Goal: Information Seeking & Learning: Check status

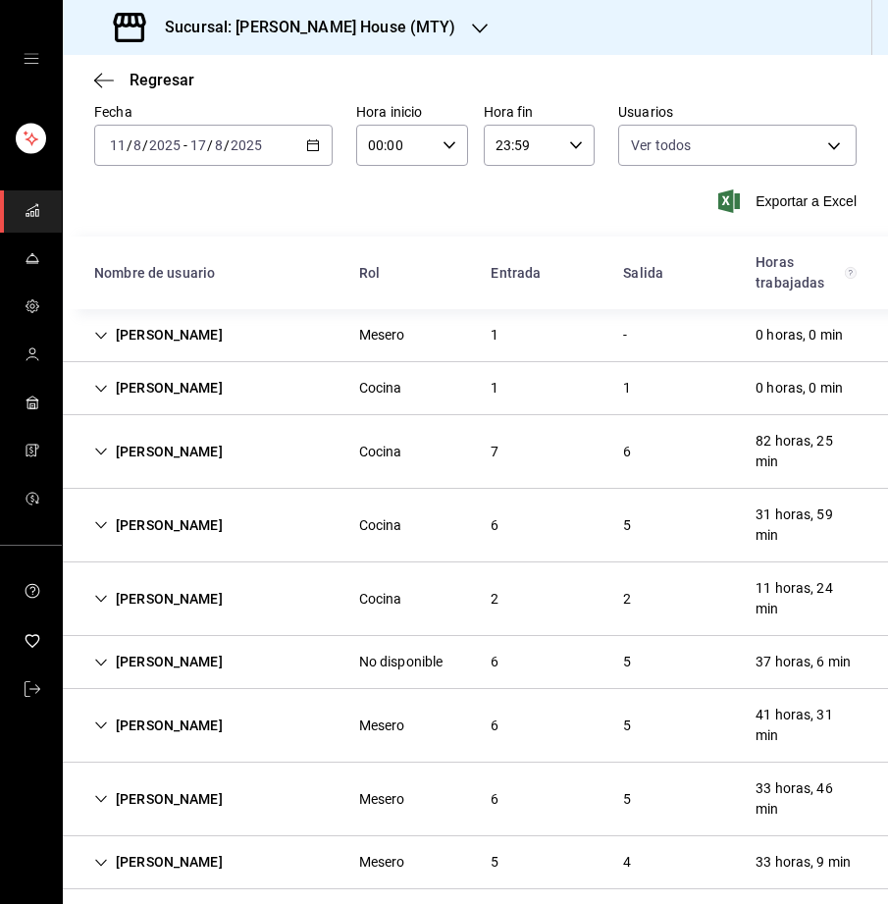
scroll to position [83, 0]
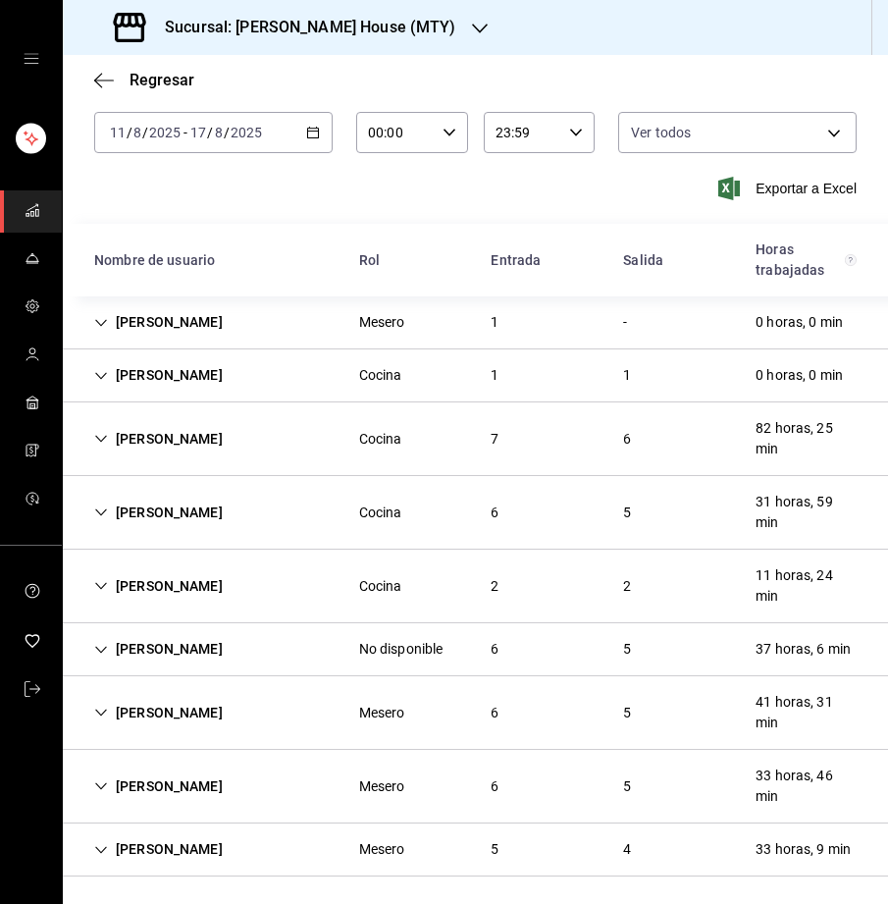
click at [106, 438] on icon "Cell" at bounding box center [101, 439] width 14 height 14
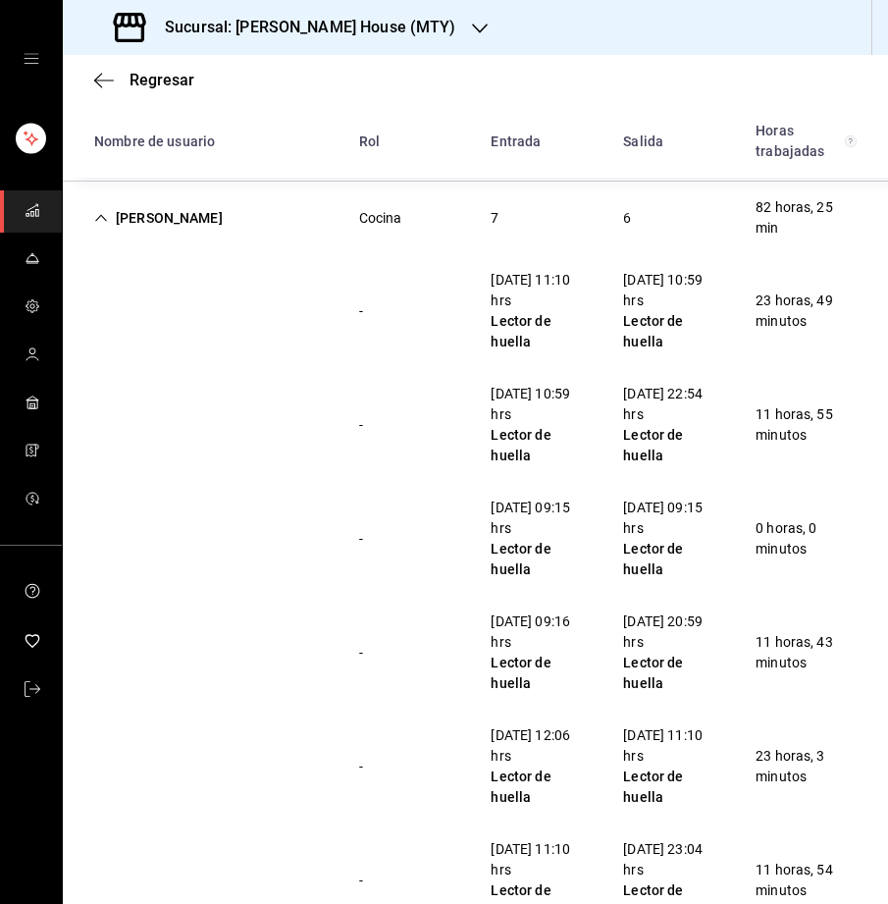
scroll to position [310, 0]
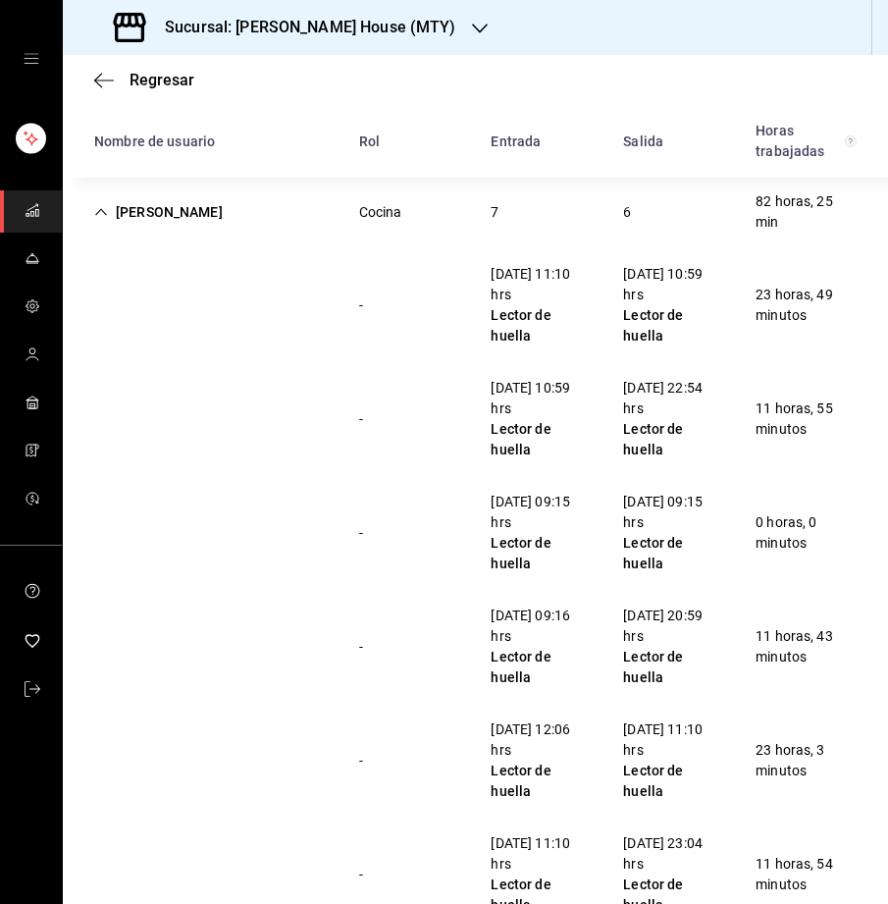
click at [107, 206] on icon "Cell" at bounding box center [101, 212] width 14 height 14
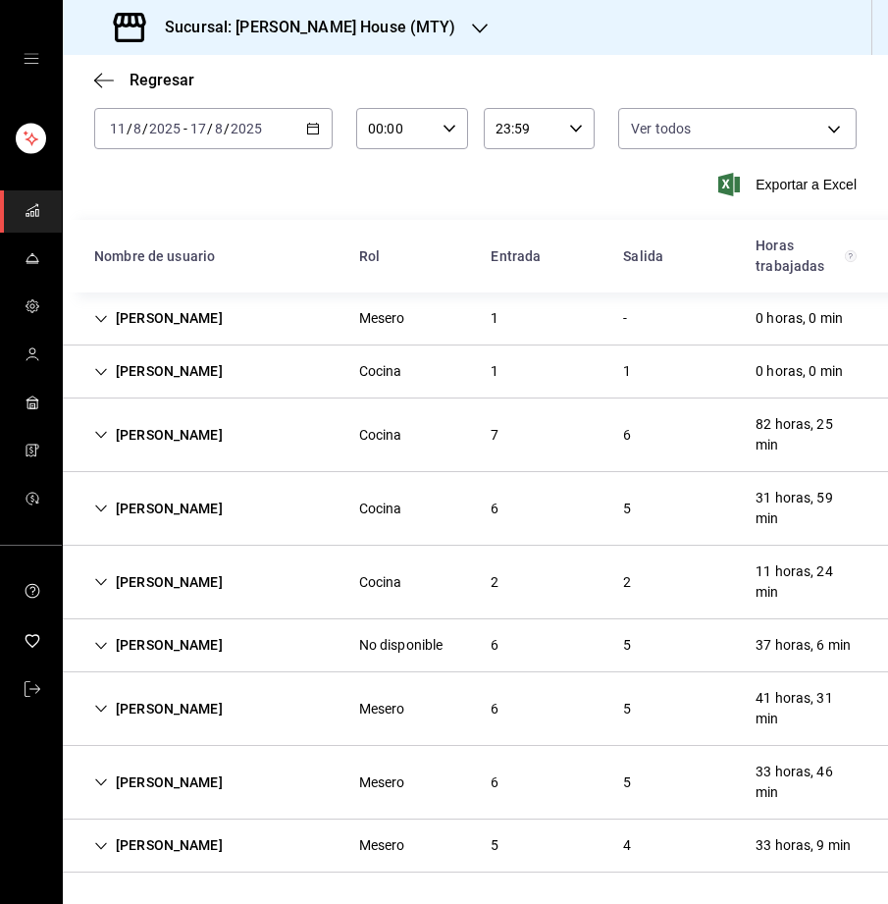
scroll to position [83, 0]
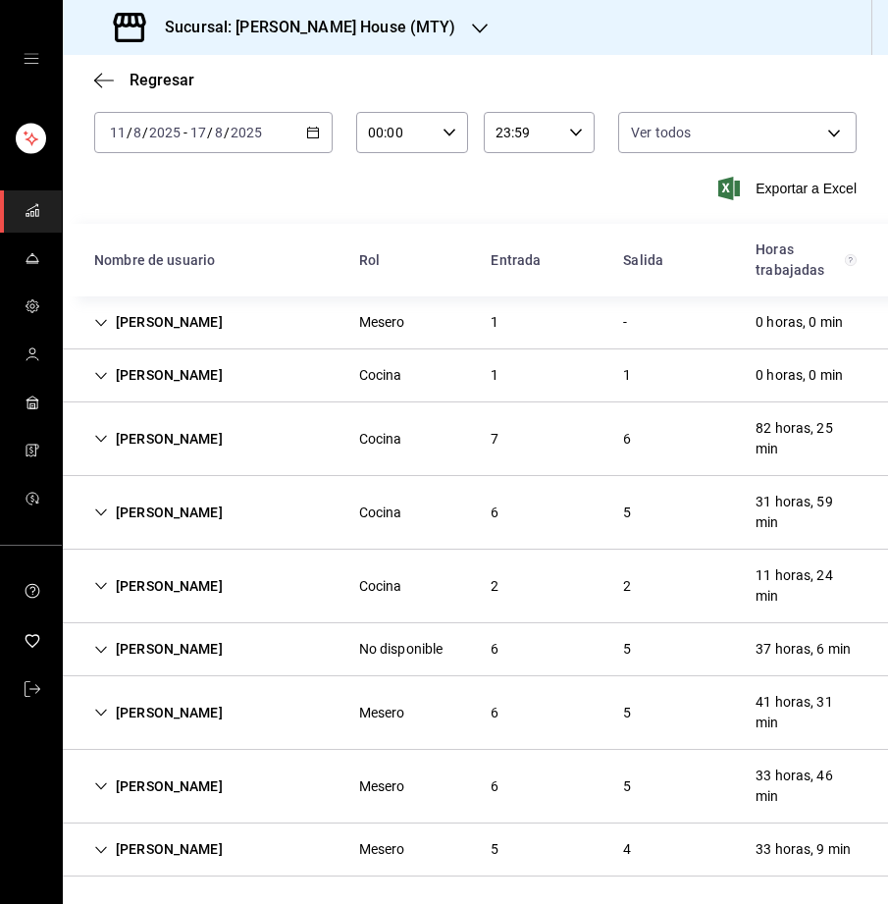
click at [102, 508] on icon "Cell" at bounding box center [101, 512] width 14 height 14
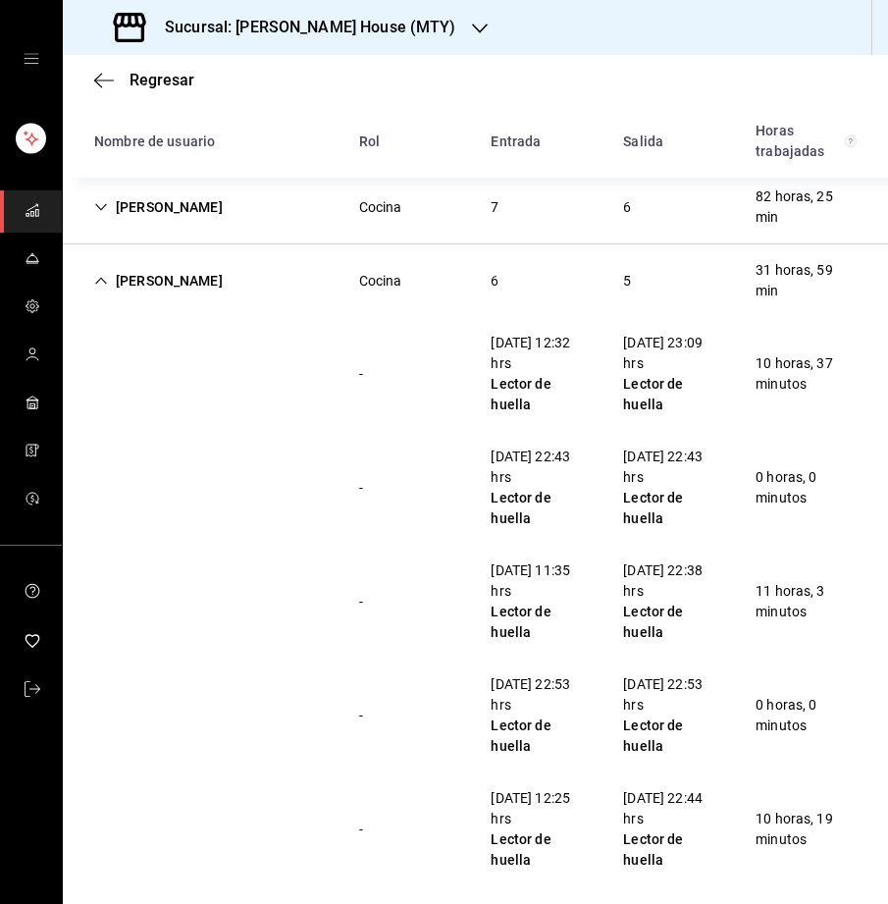
scroll to position [315, 0]
click at [92, 275] on div "[PERSON_NAME]" at bounding box center [159, 281] width 160 height 36
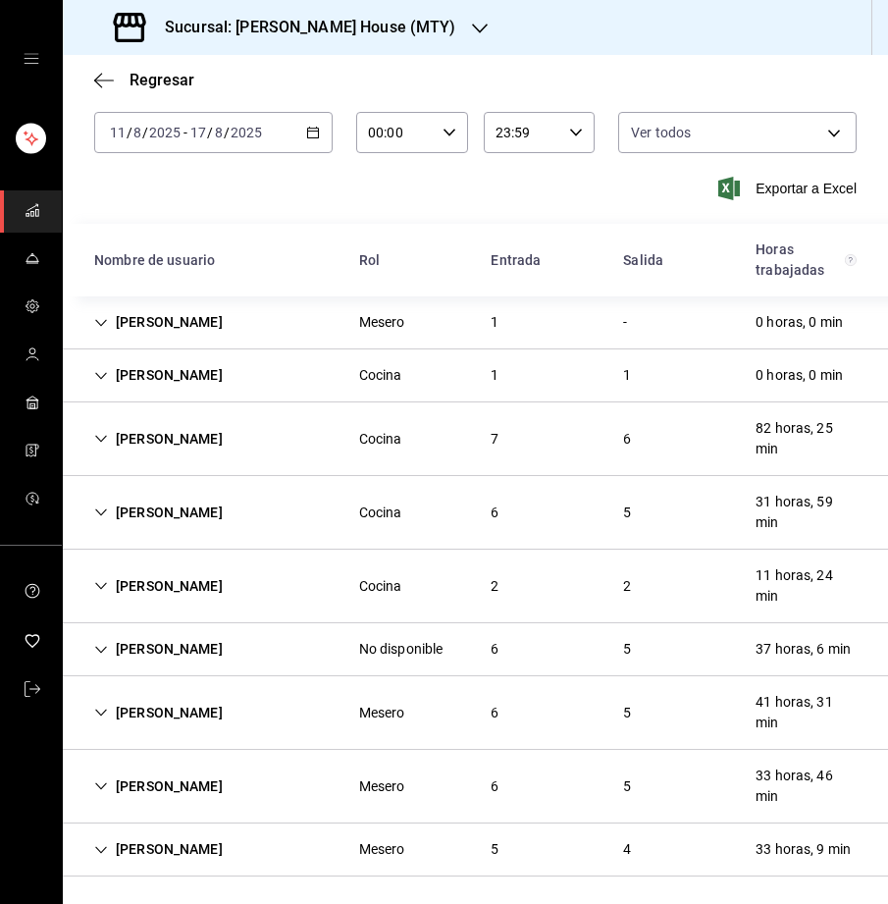
scroll to position [83, 0]
click at [97, 428] on div "[PERSON_NAME]" at bounding box center [159, 439] width 160 height 36
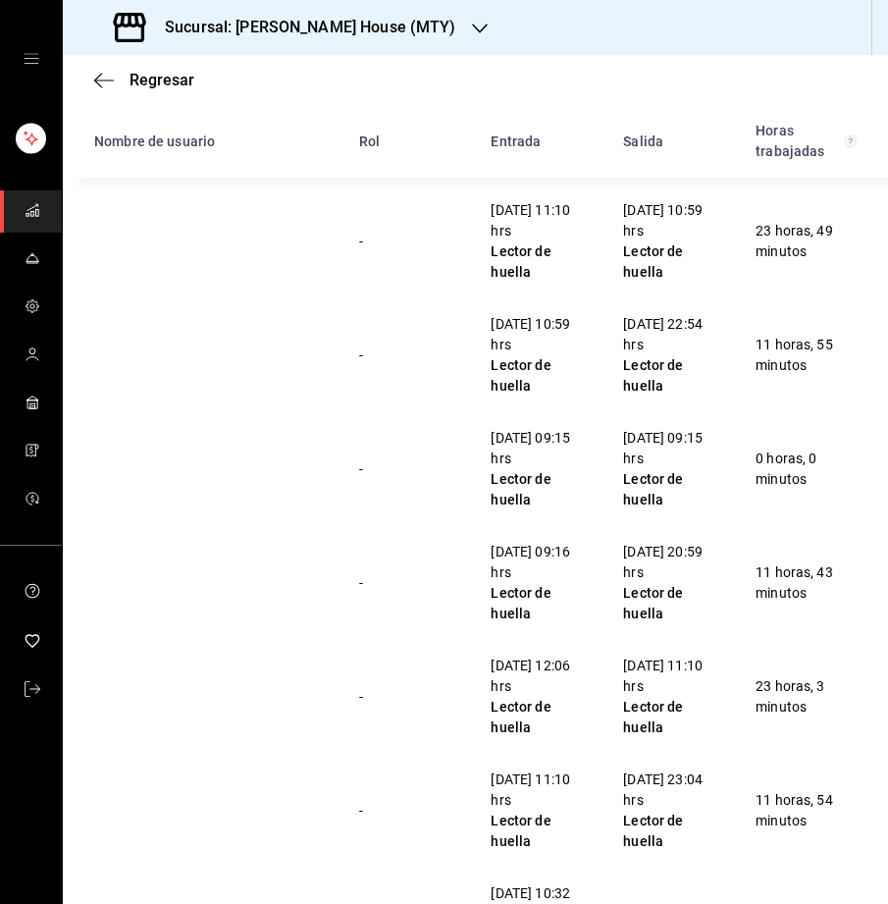
scroll to position [317, 0]
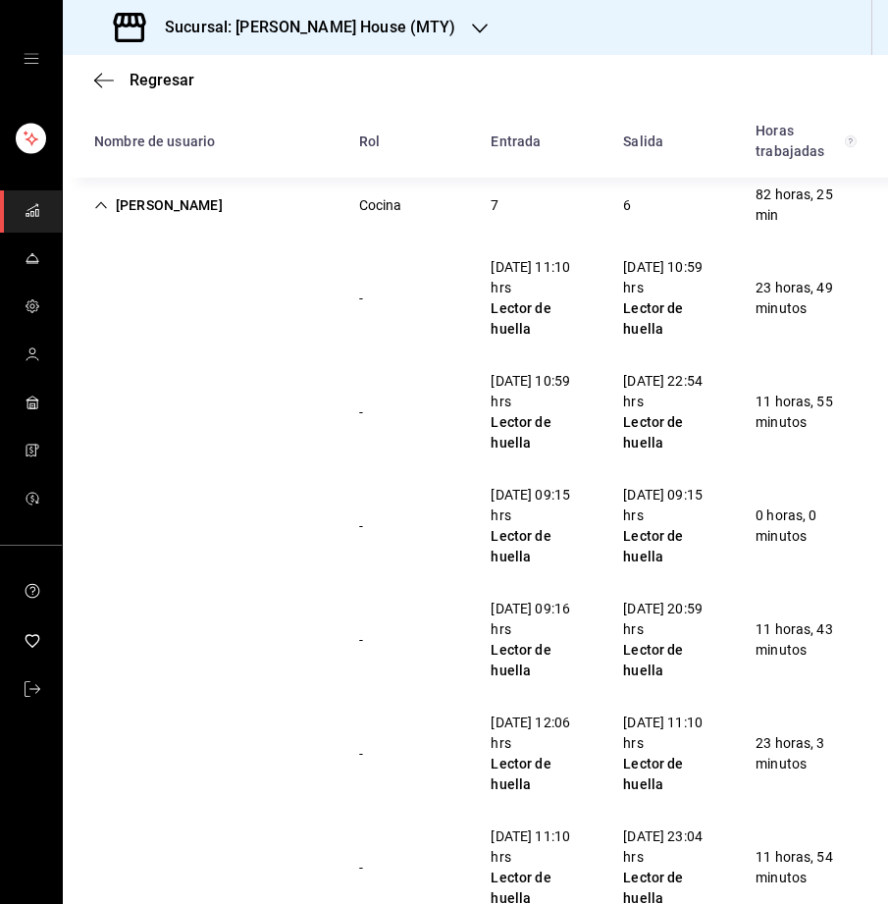
click at [95, 200] on icon "Cell" at bounding box center [101, 205] width 14 height 14
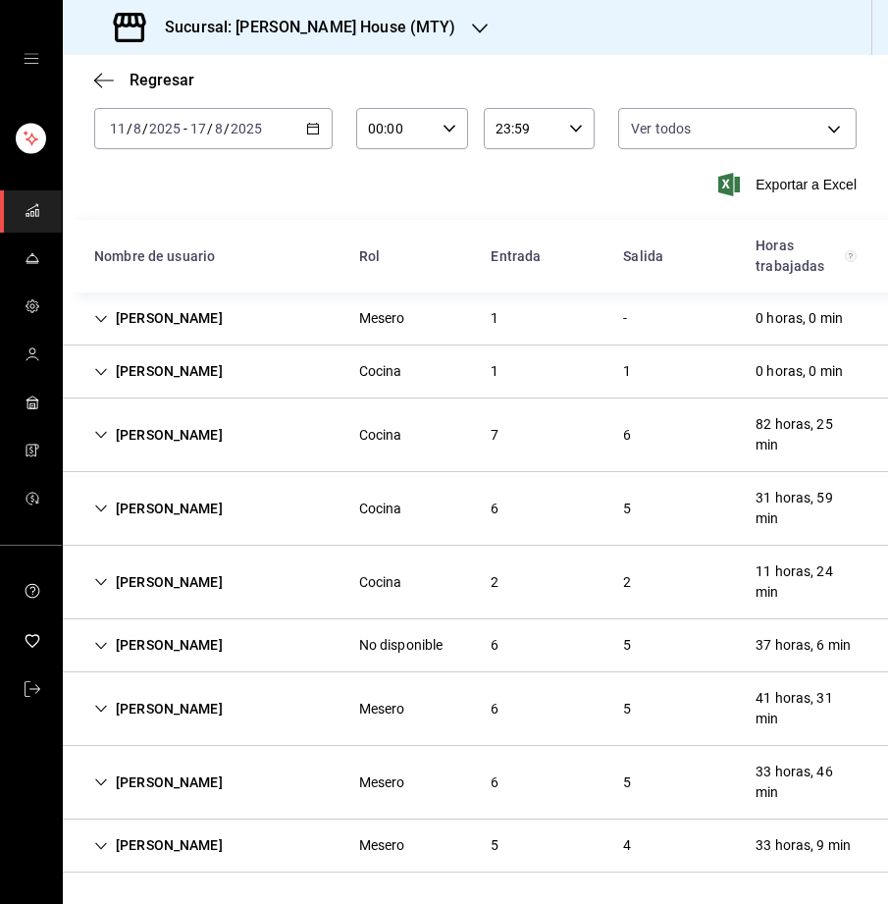
scroll to position [83, 0]
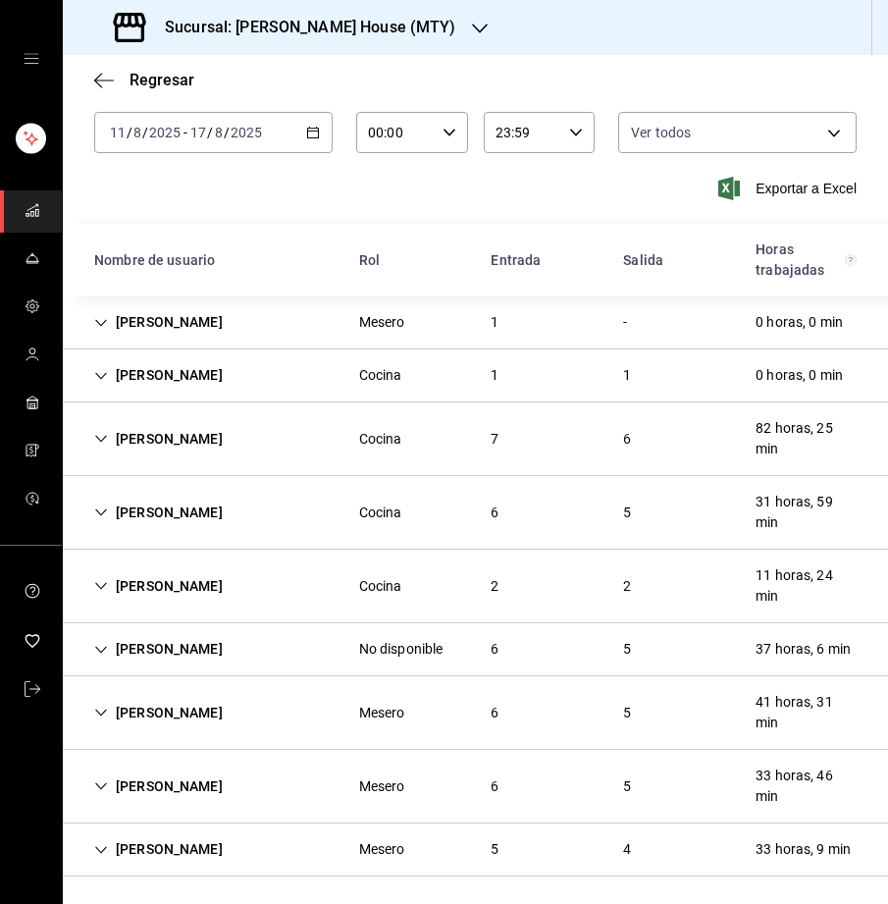
click at [105, 582] on icon "Cell" at bounding box center [101, 586] width 14 height 14
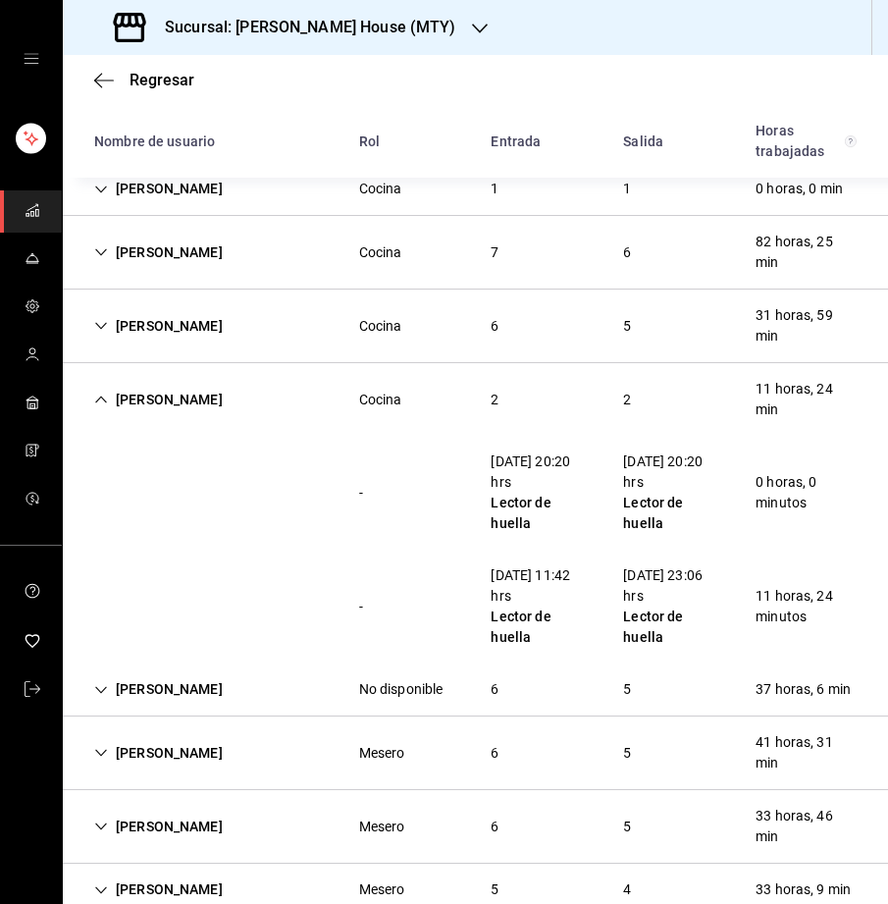
click at [95, 397] on icon "Cell" at bounding box center [101, 400] width 14 height 14
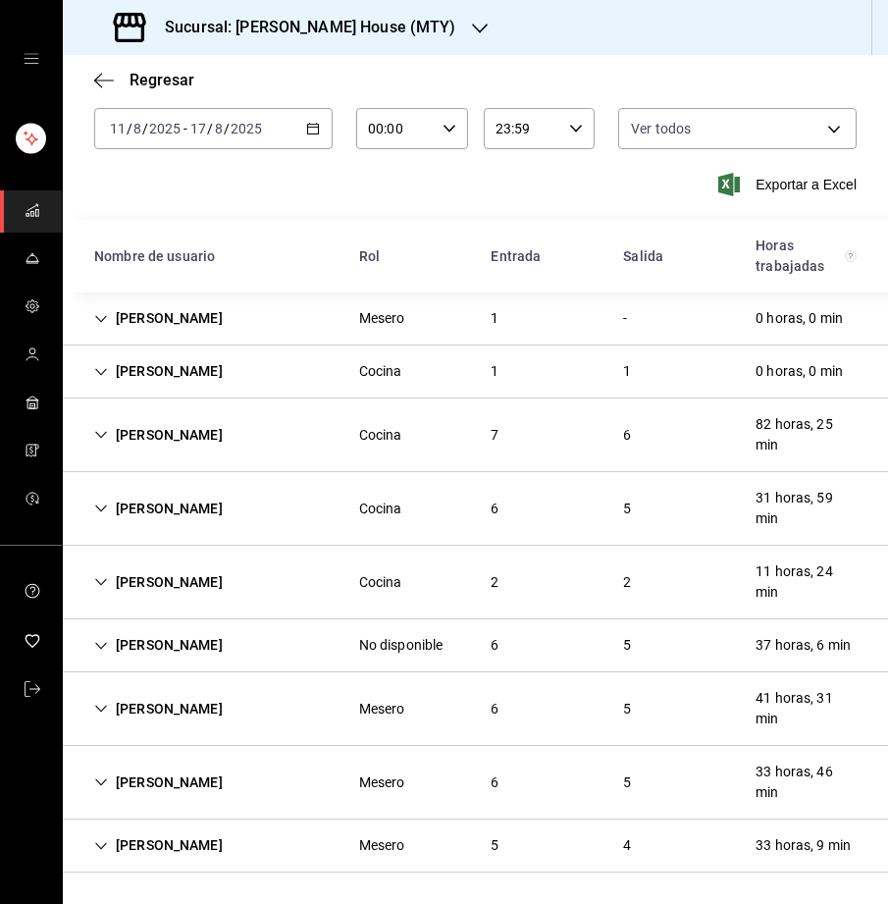
scroll to position [83, 0]
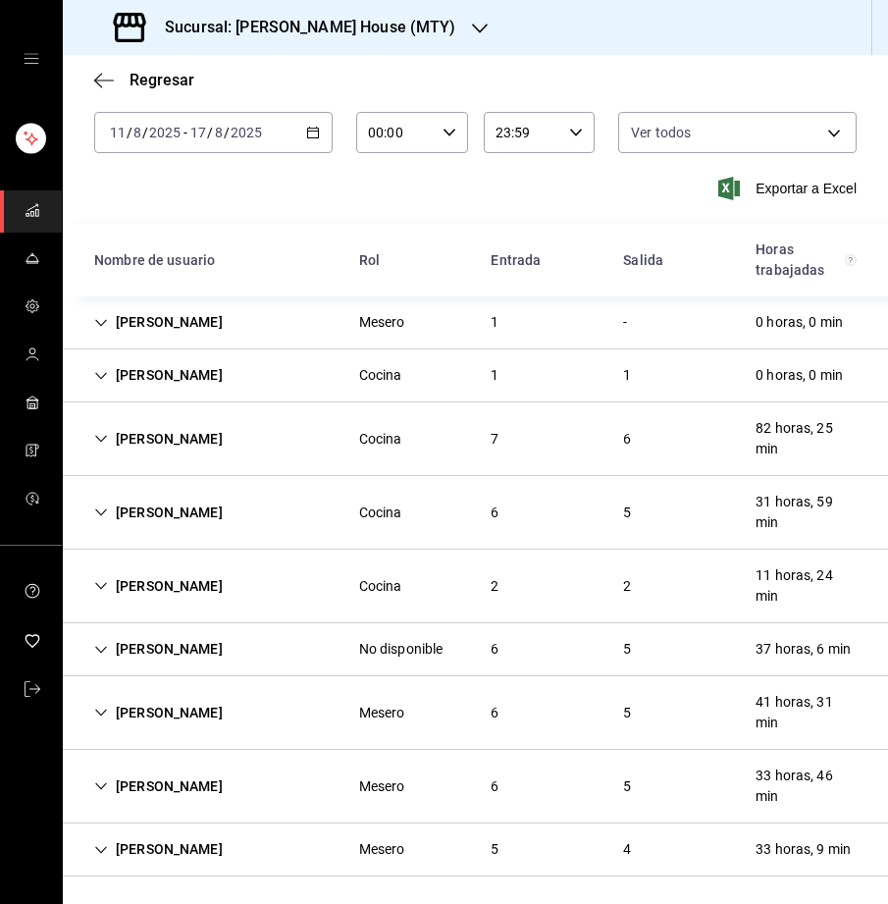
click at [100, 648] on icon "Cell" at bounding box center [101, 650] width 14 height 14
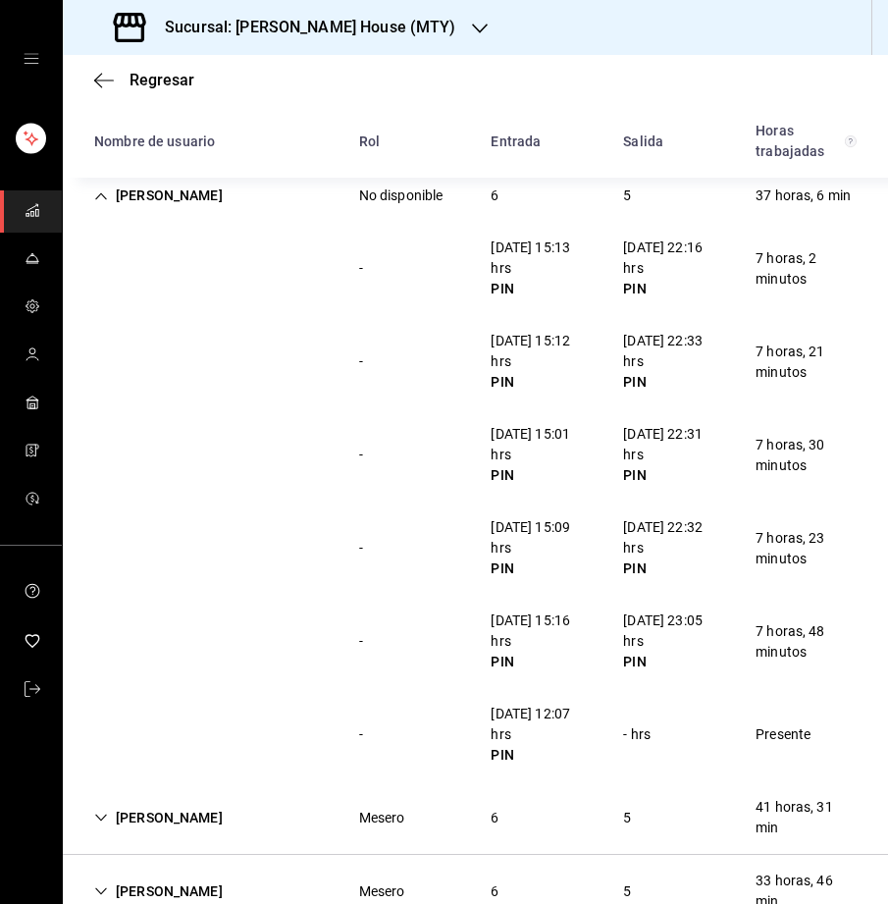
scroll to position [530, 0]
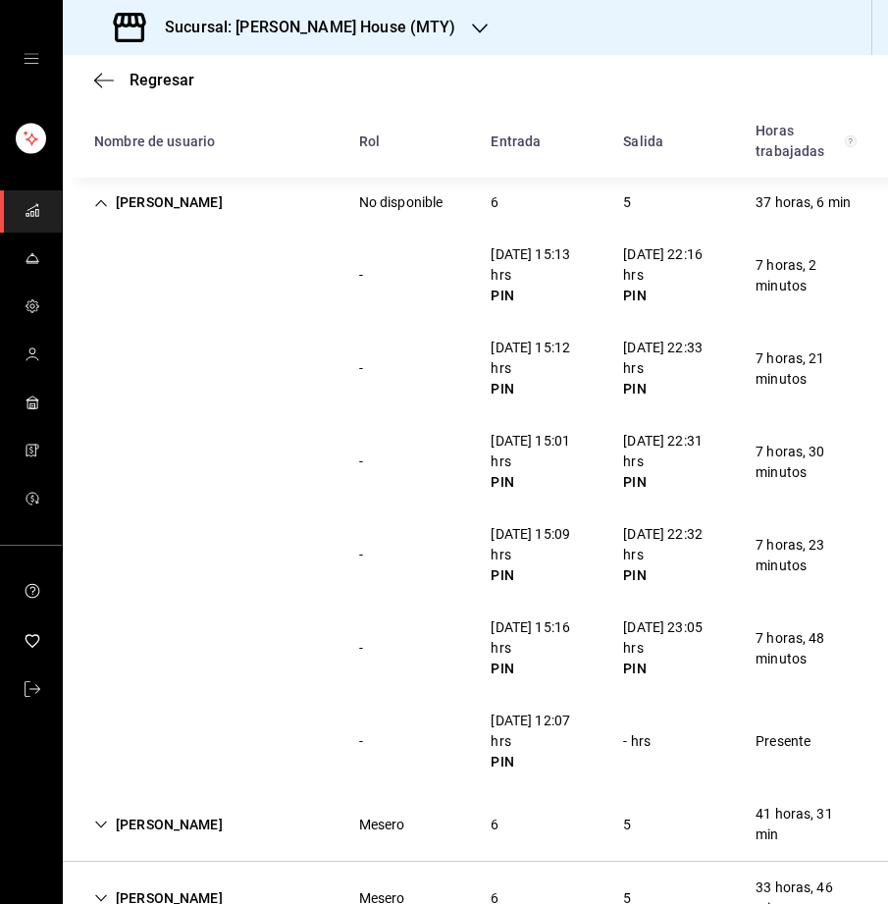
click at [99, 196] on icon "Cell" at bounding box center [101, 203] width 14 height 14
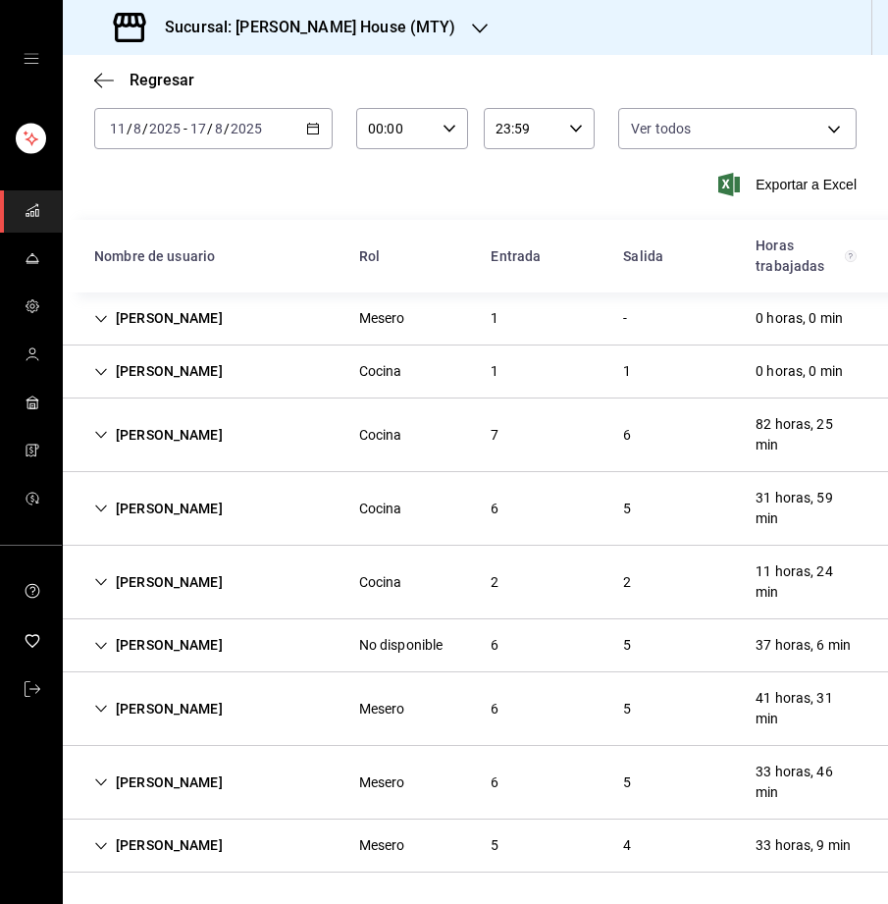
scroll to position [83, 0]
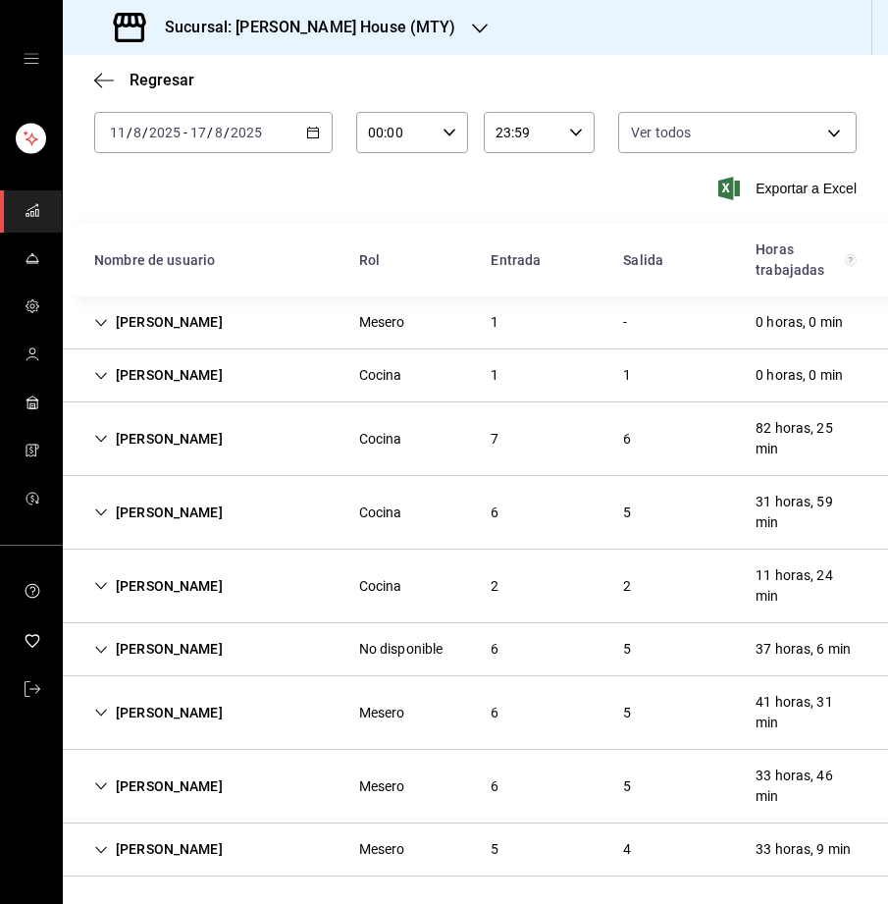
click at [98, 701] on div "[PERSON_NAME]" at bounding box center [159, 713] width 160 height 36
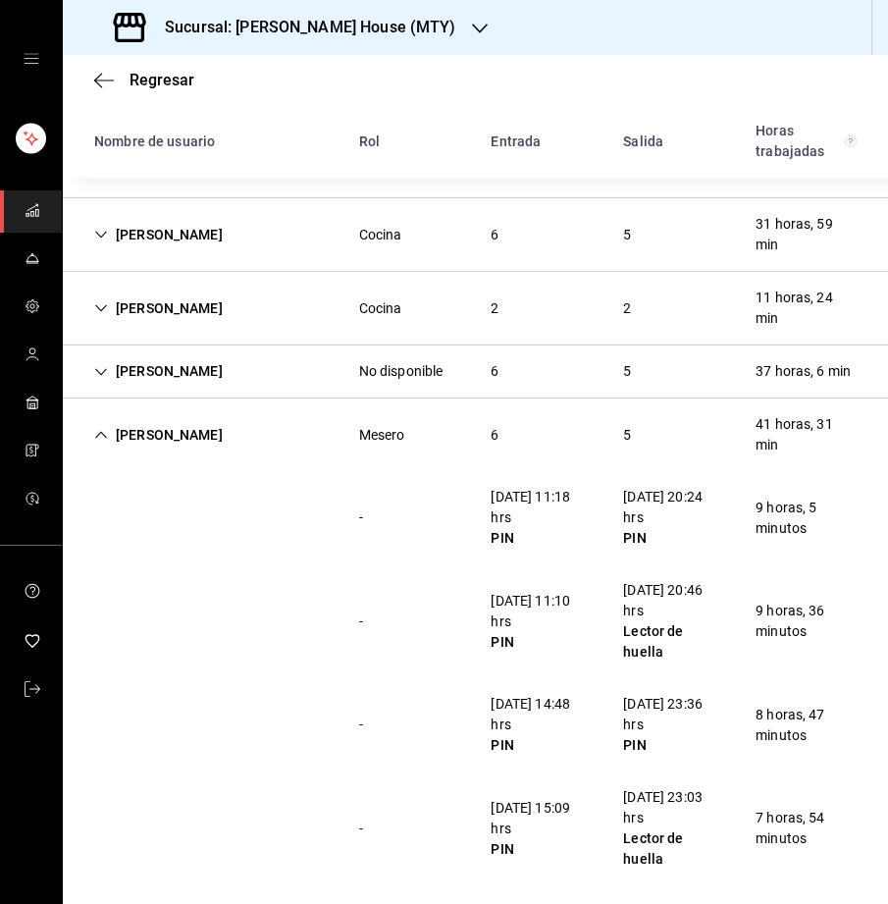
scroll to position [275, 0]
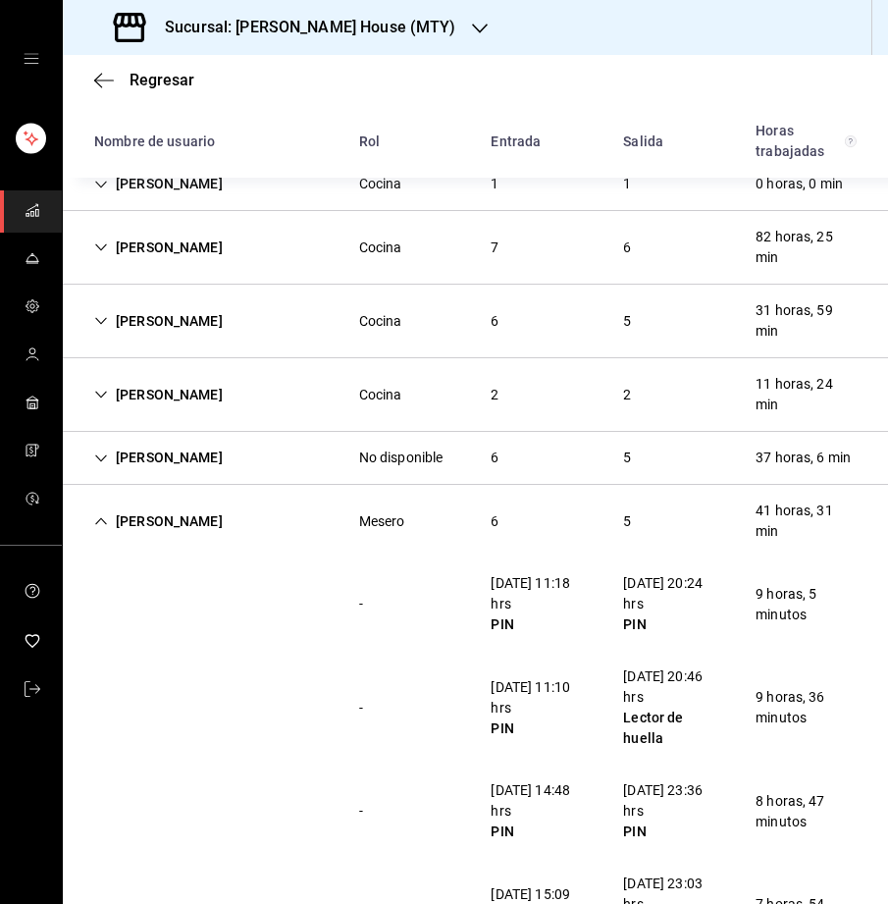
click at [102, 514] on icon "Cell" at bounding box center [101, 521] width 14 height 14
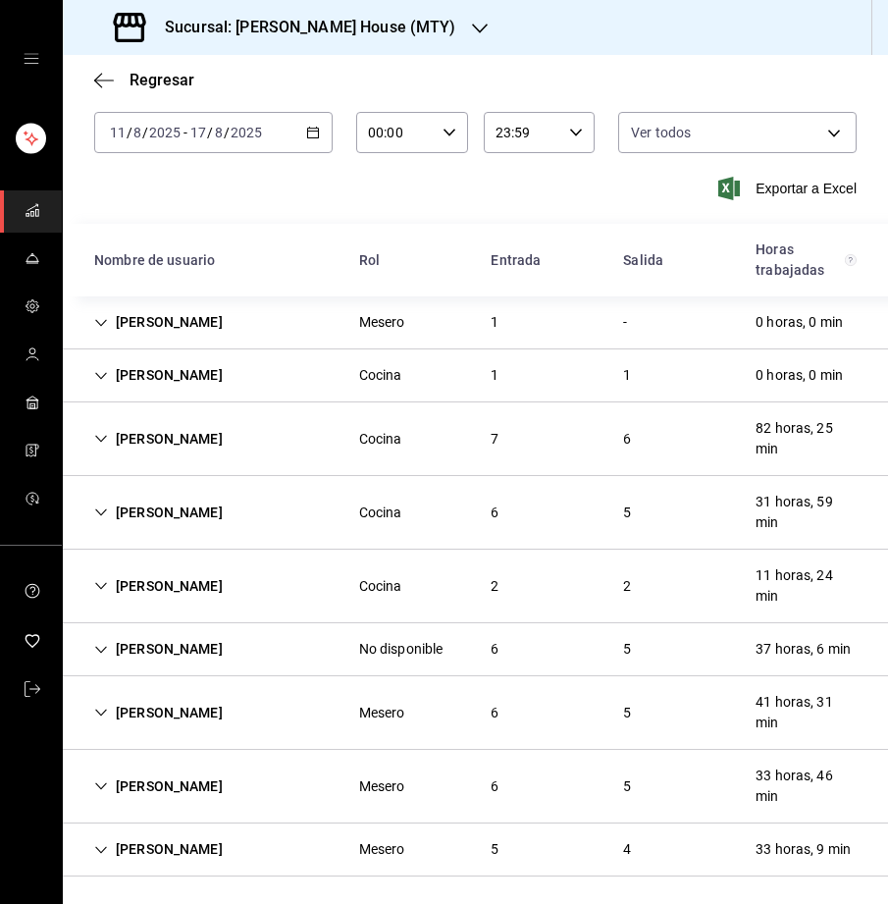
scroll to position [83, 0]
click at [103, 779] on icon "Cell" at bounding box center [101, 786] width 14 height 14
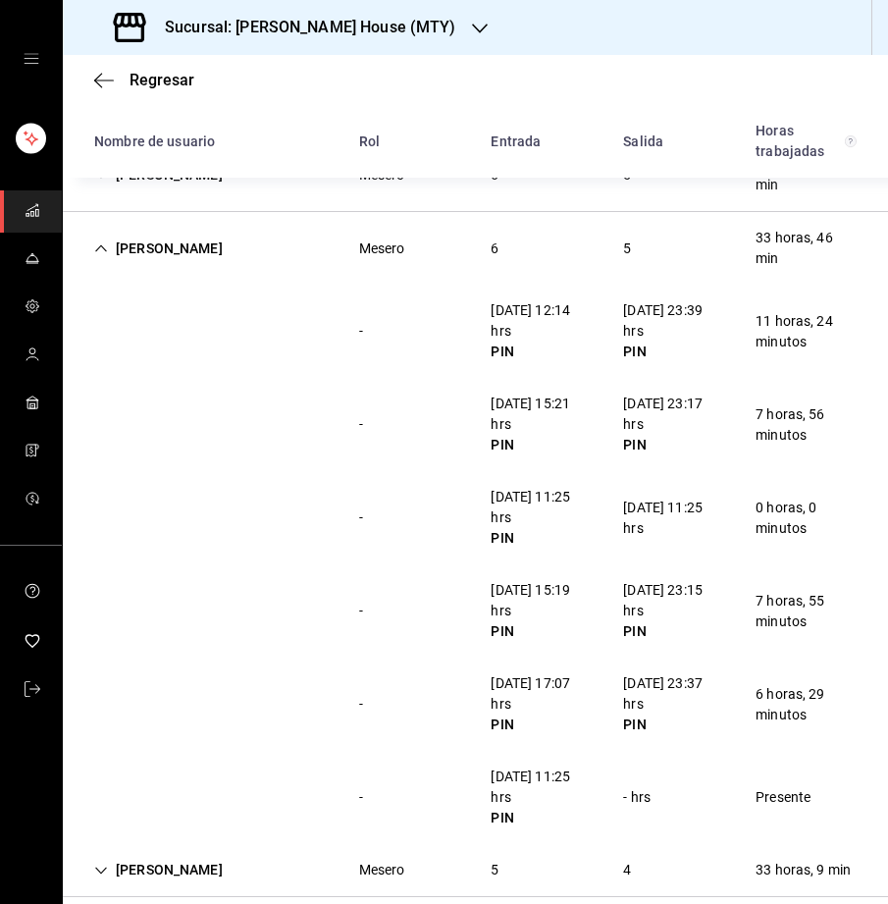
scroll to position [642, 0]
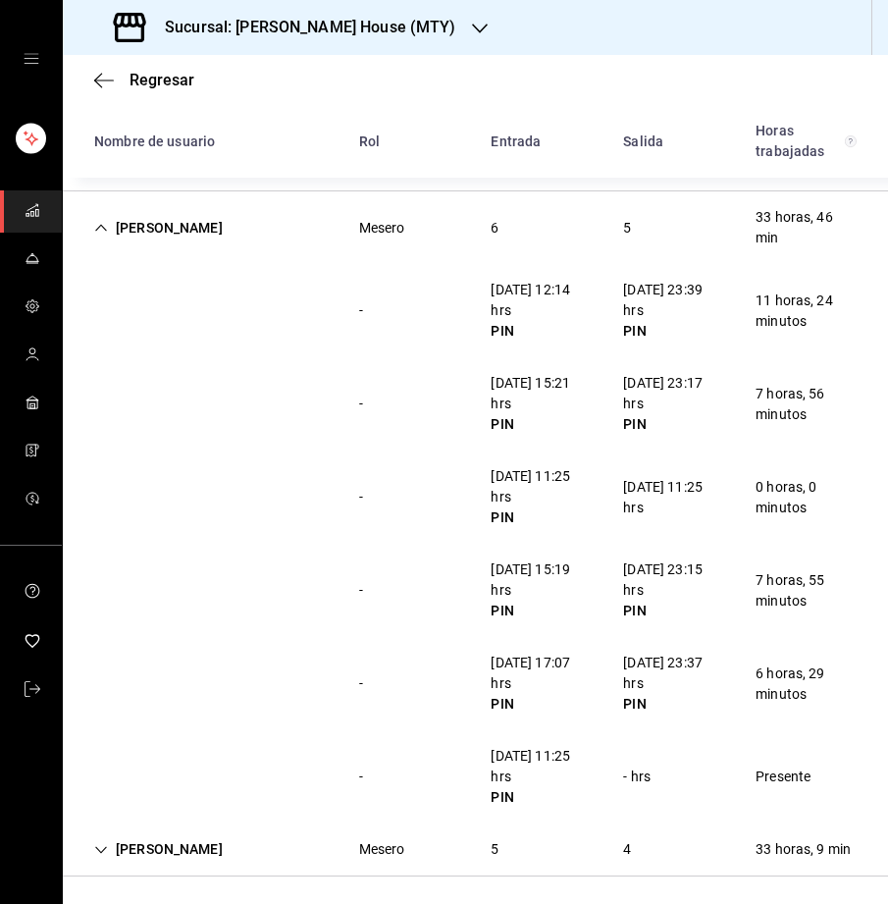
click at [105, 226] on icon "Cell" at bounding box center [101, 228] width 12 height 7
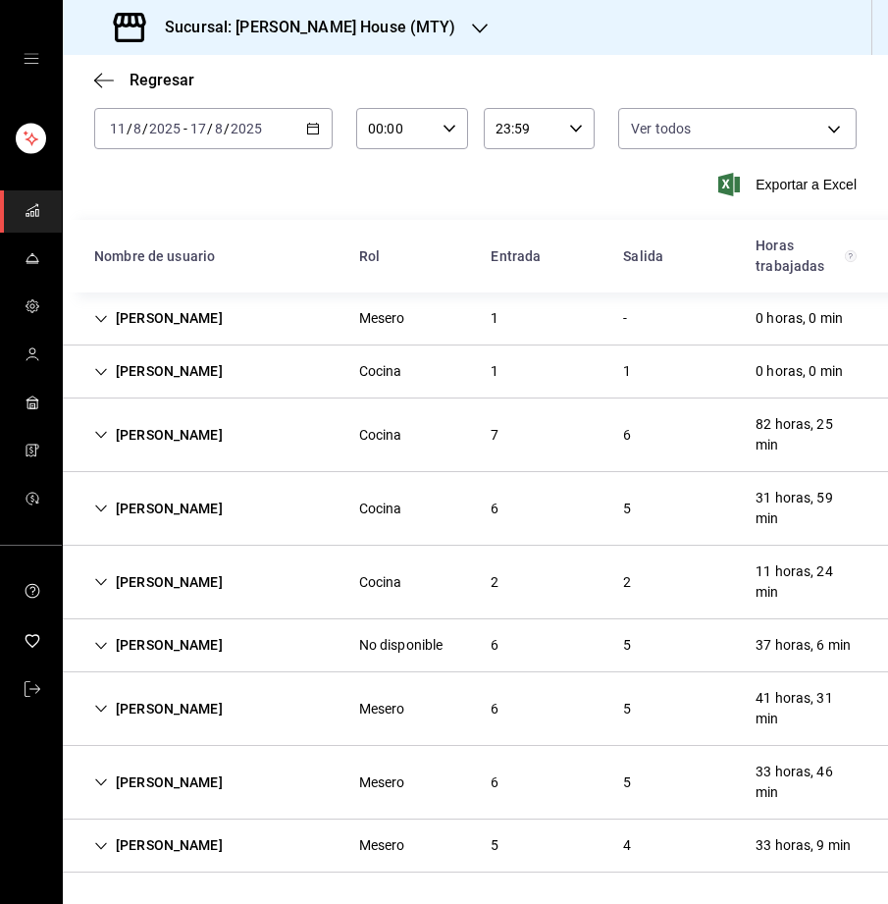
scroll to position [83, 0]
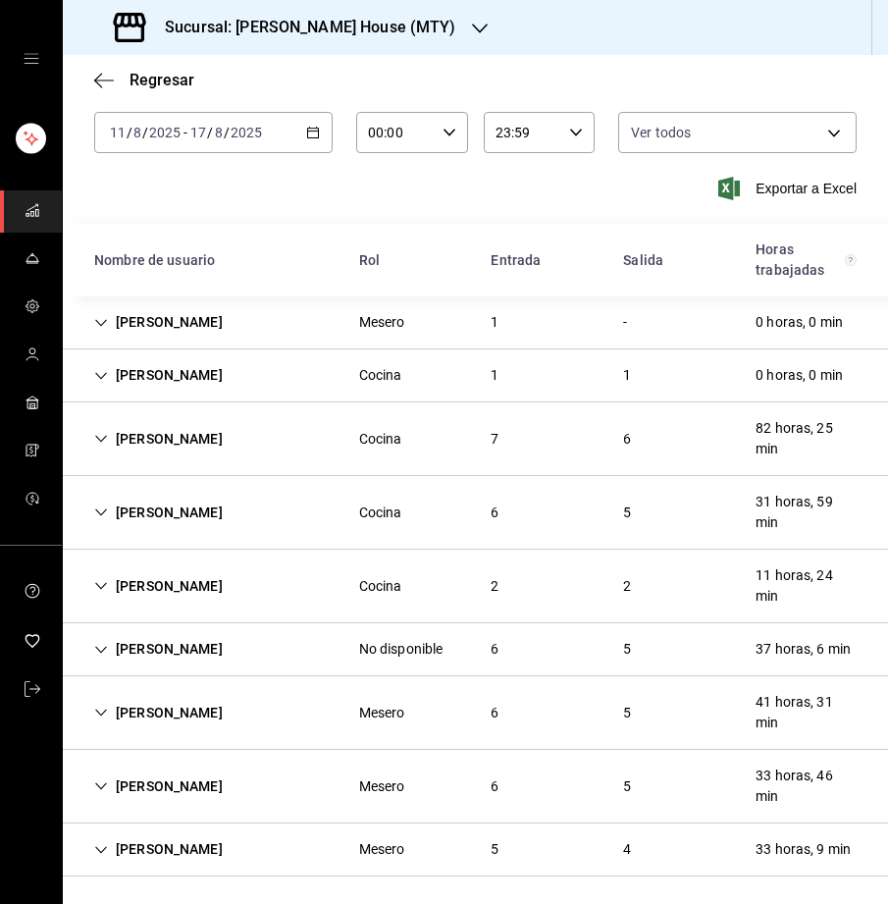
click at [94, 853] on div "[PERSON_NAME]" at bounding box center [159, 849] width 160 height 36
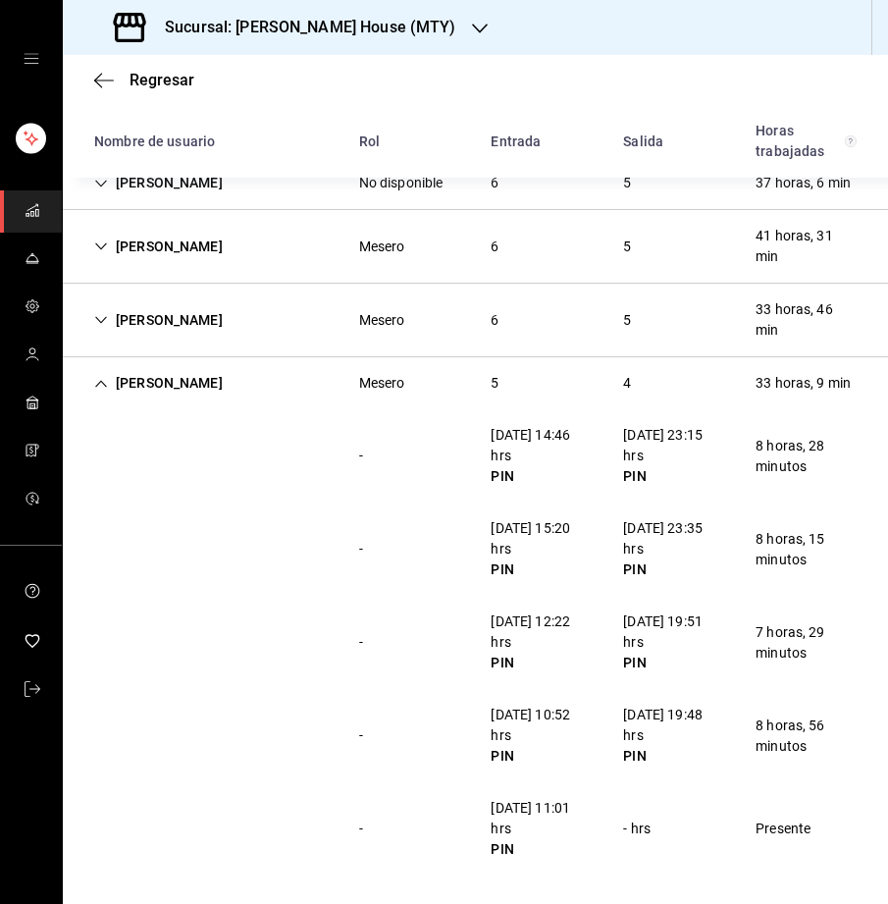
scroll to position [549, 0]
click at [97, 382] on icon "Cell" at bounding box center [101, 385] width 14 height 14
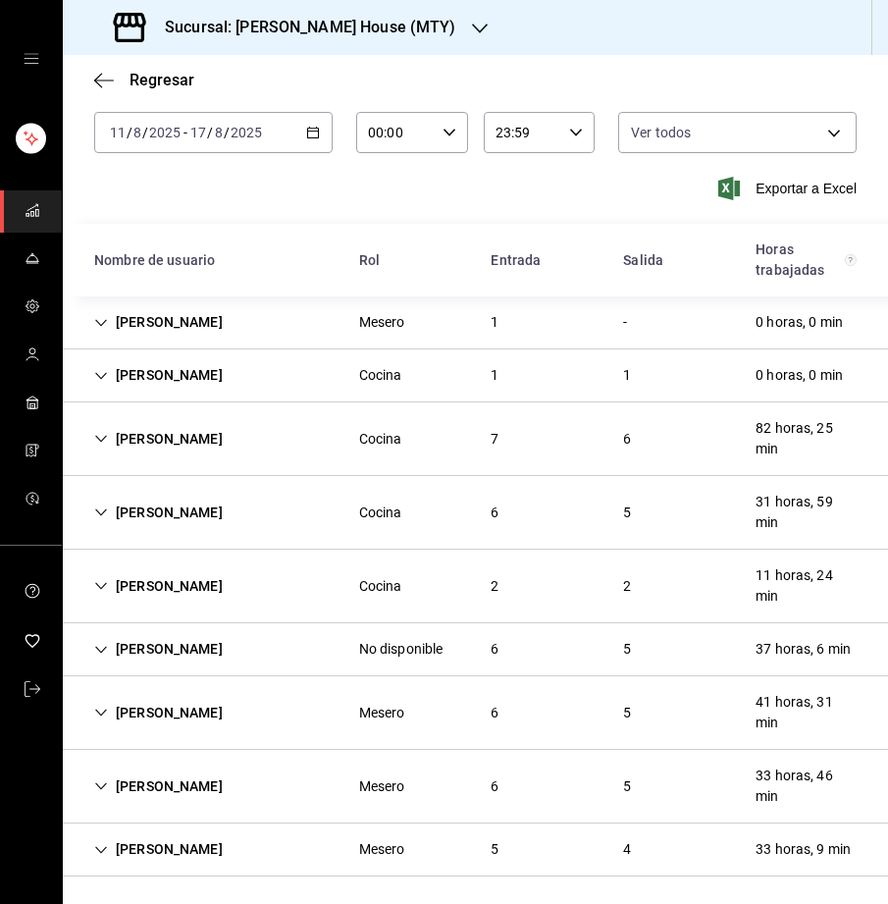
scroll to position [83, 0]
click at [152, 73] on span "Regresar" at bounding box center [162, 80] width 65 height 19
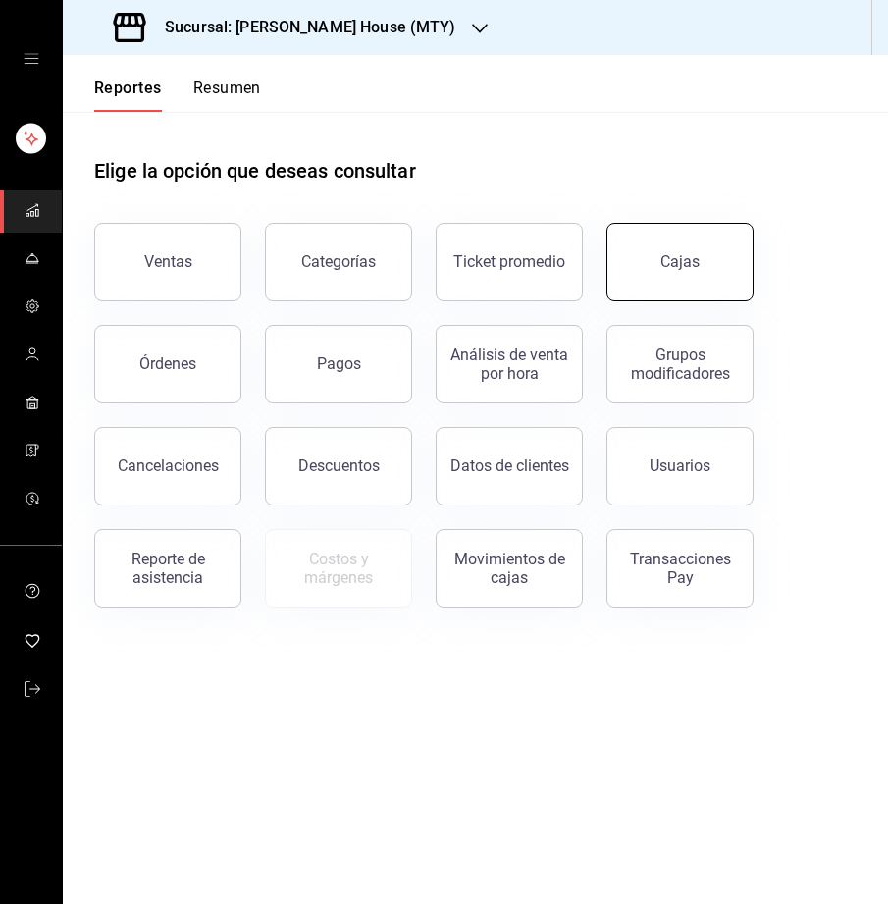
click at [660, 248] on button "Cajas" at bounding box center [679, 262] width 147 height 79
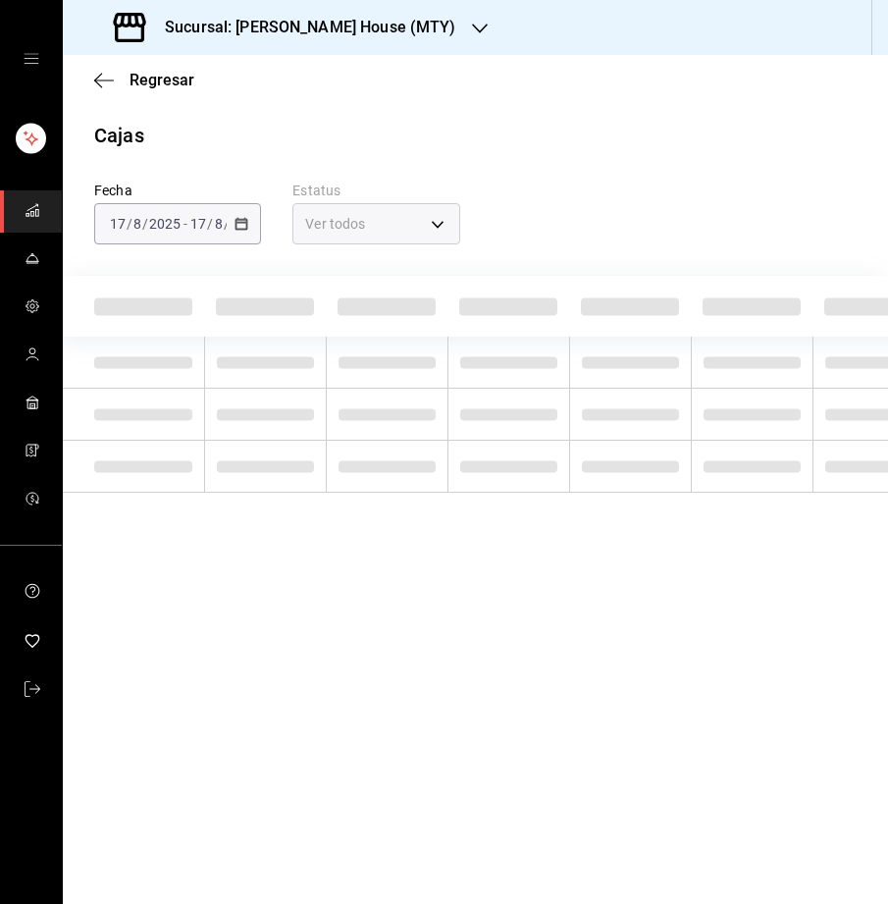
click at [241, 214] on div "[DATE] [DATE] - [DATE] [DATE]" at bounding box center [177, 223] width 167 height 41
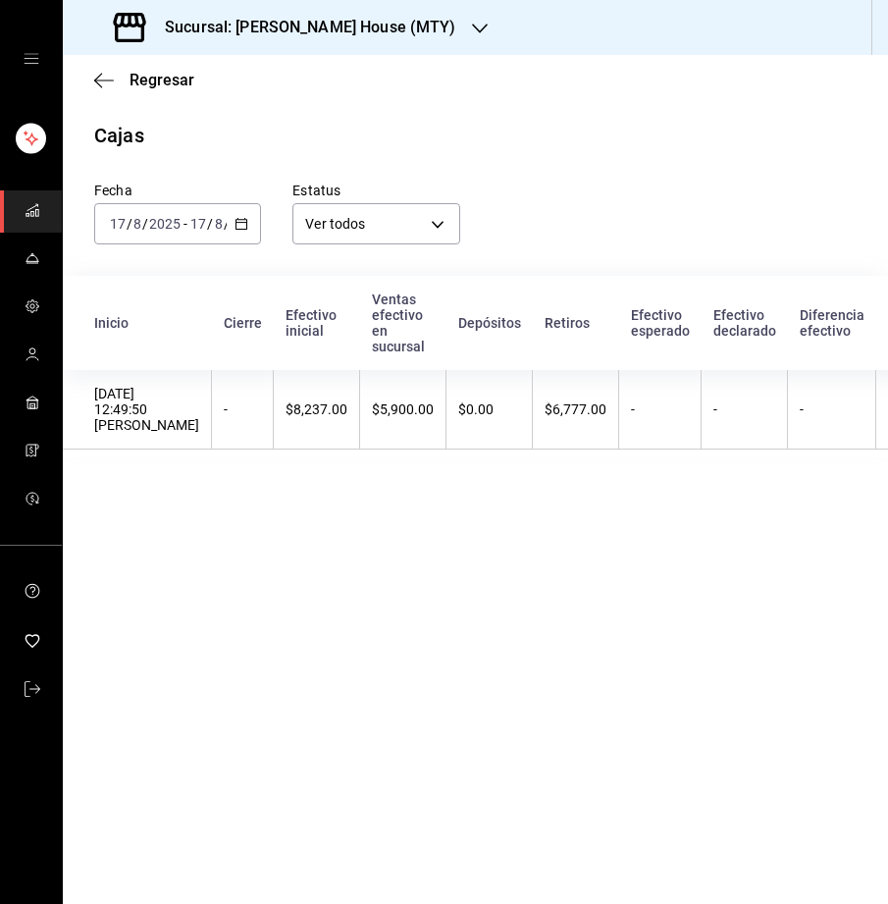
click at [241, 219] on \(Stroke\) "button" at bounding box center [242, 224] width 12 height 11
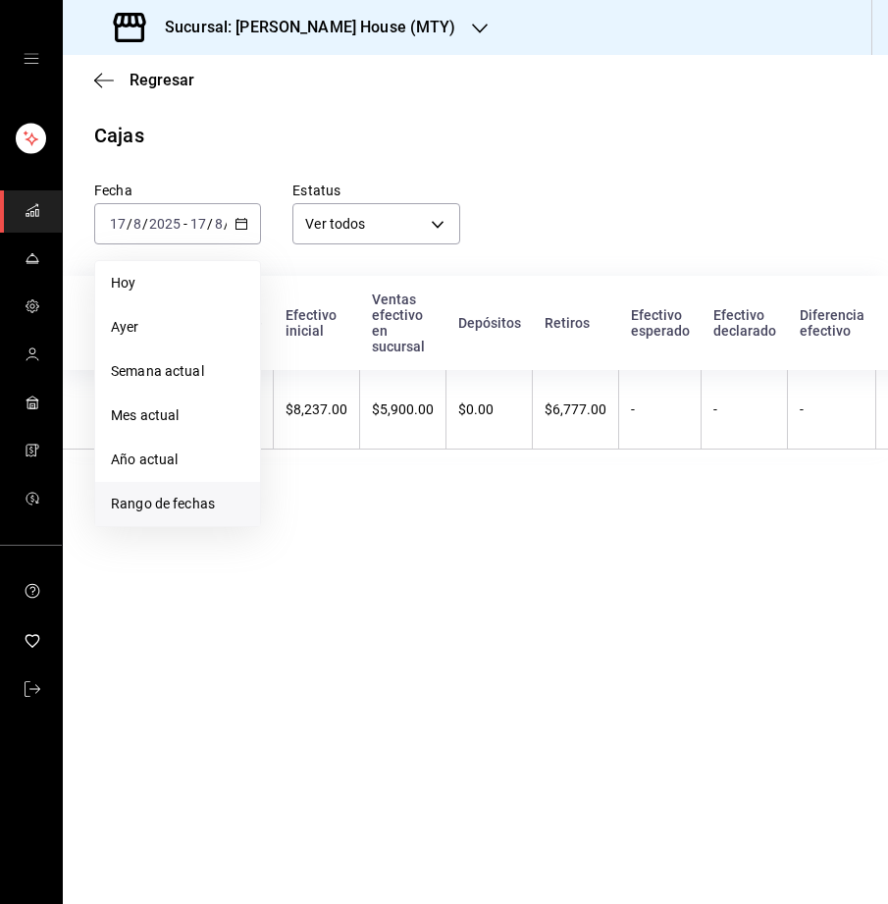
click at [175, 494] on span "Rango de fechas" at bounding box center [177, 504] width 133 height 21
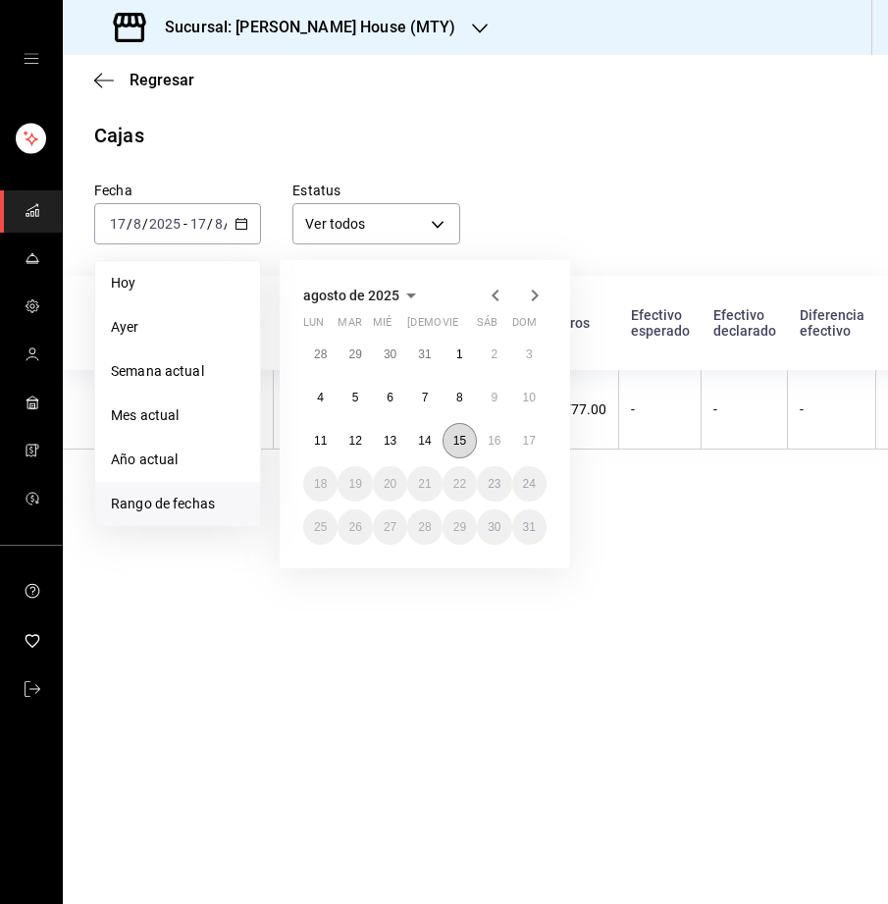
click at [458, 436] on abbr "15" at bounding box center [459, 441] width 13 height 14
click at [540, 436] on button "17" at bounding box center [529, 440] width 34 height 35
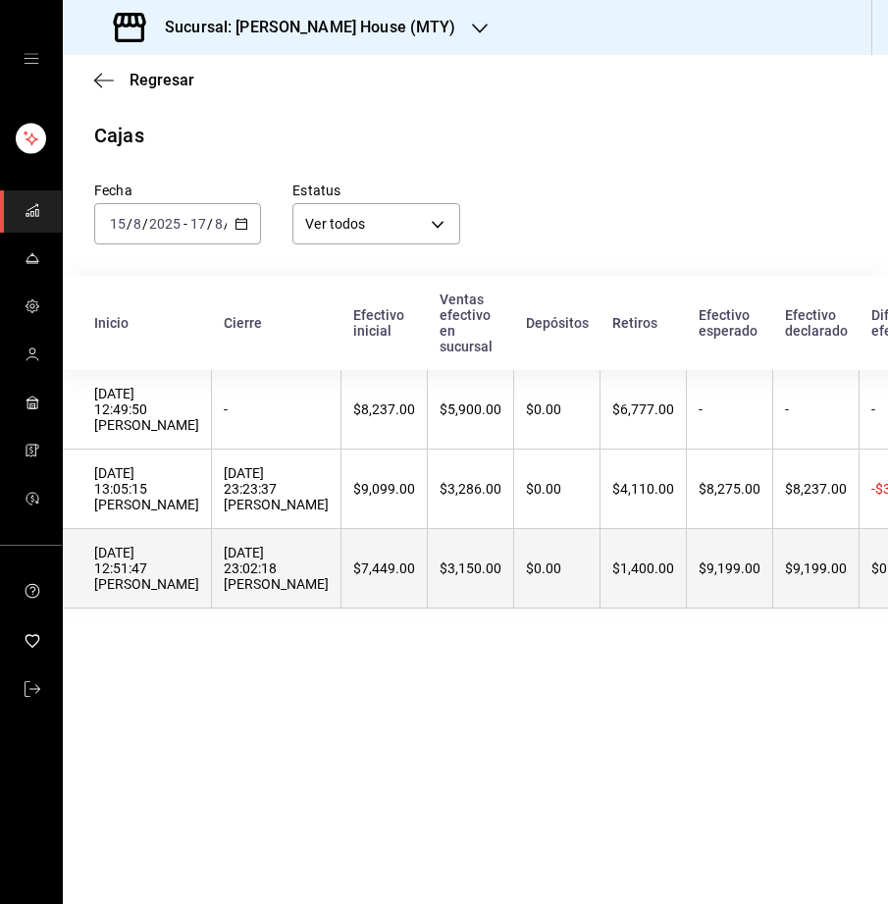
click at [264, 553] on div "[DATE] 23:02:18 [PERSON_NAME]" at bounding box center [276, 568] width 105 height 47
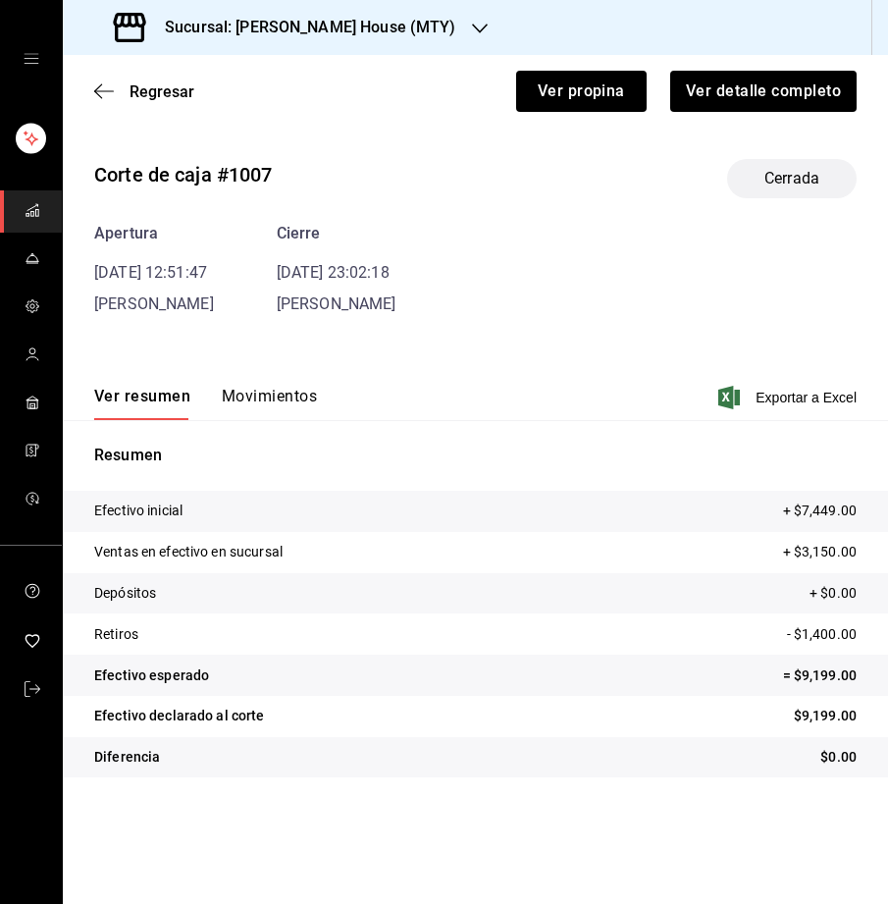
click at [247, 393] on button "Movimientos" at bounding box center [269, 403] width 95 height 33
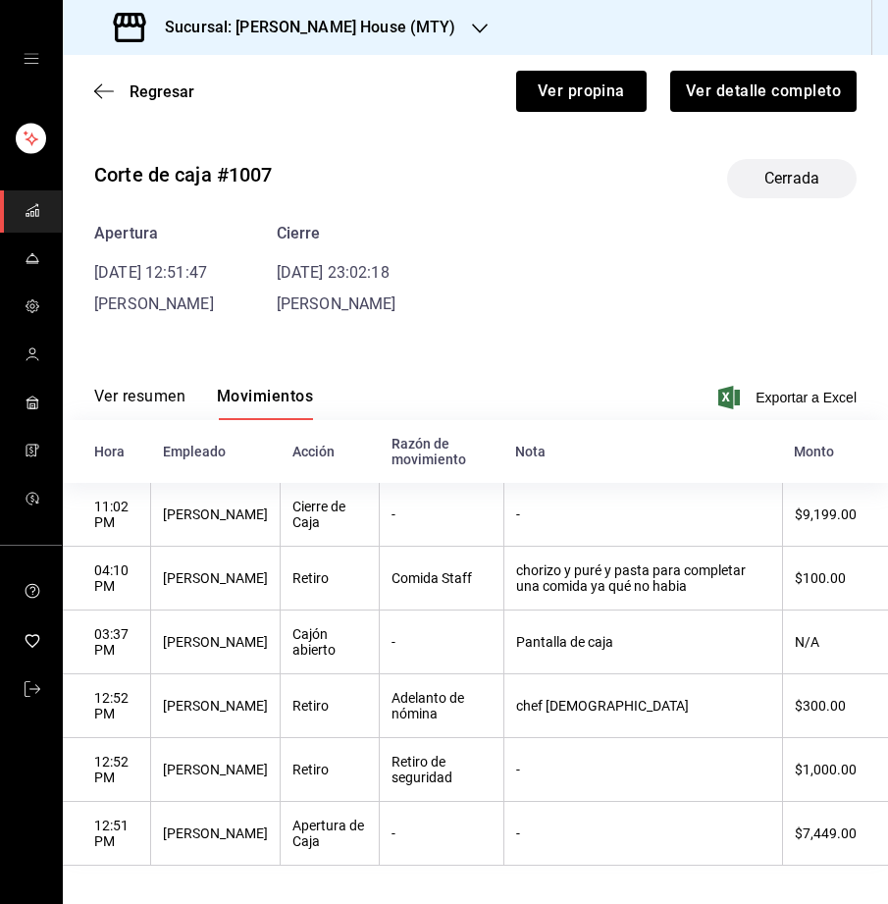
scroll to position [10, 0]
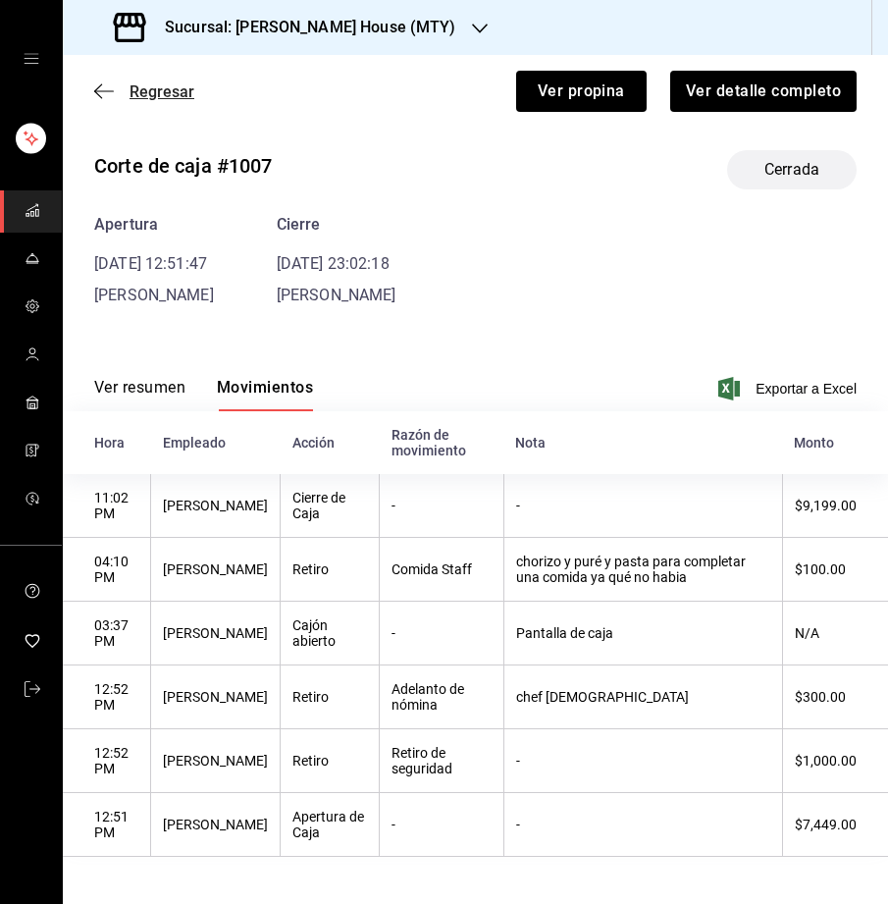
click at [135, 84] on span "Regresar" at bounding box center [162, 91] width 65 height 19
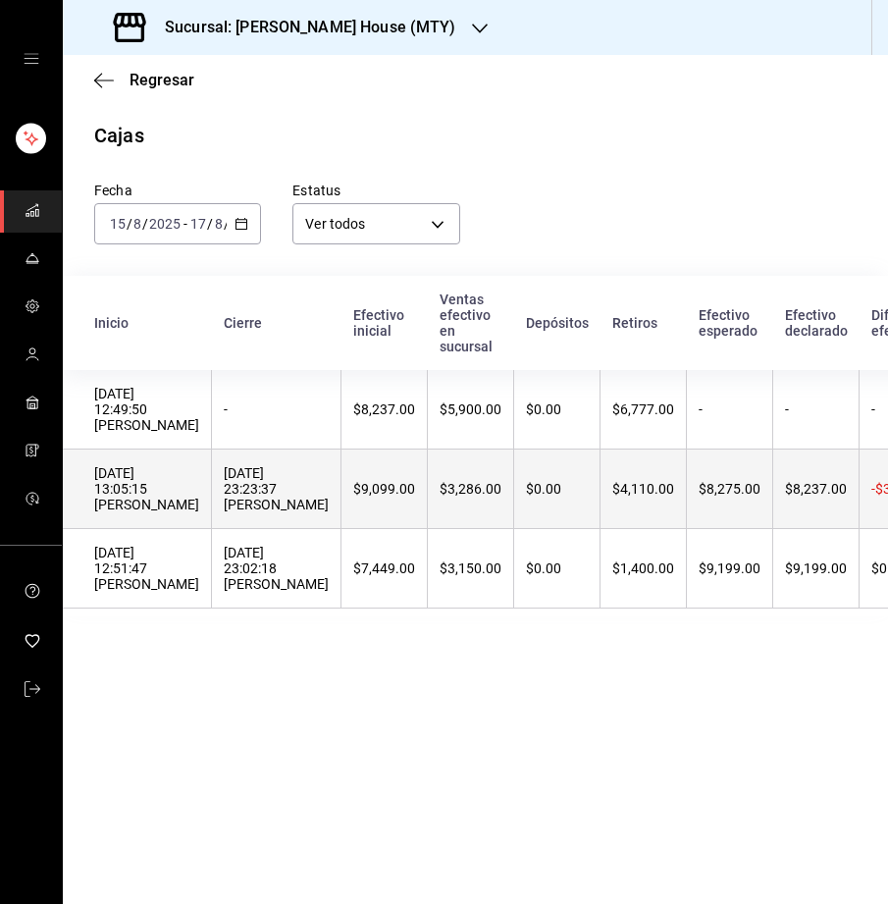
click at [249, 507] on div "[DATE] 23:23:37 [PERSON_NAME]" at bounding box center [276, 488] width 105 height 47
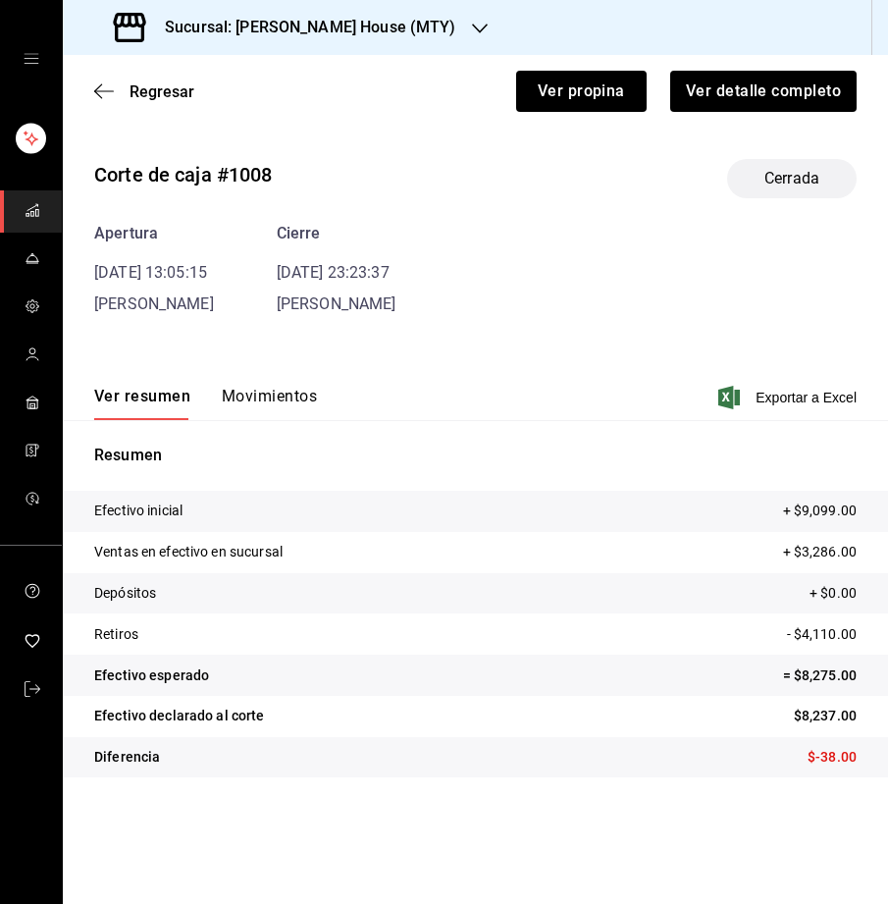
click at [235, 387] on button "Movimientos" at bounding box center [269, 403] width 95 height 33
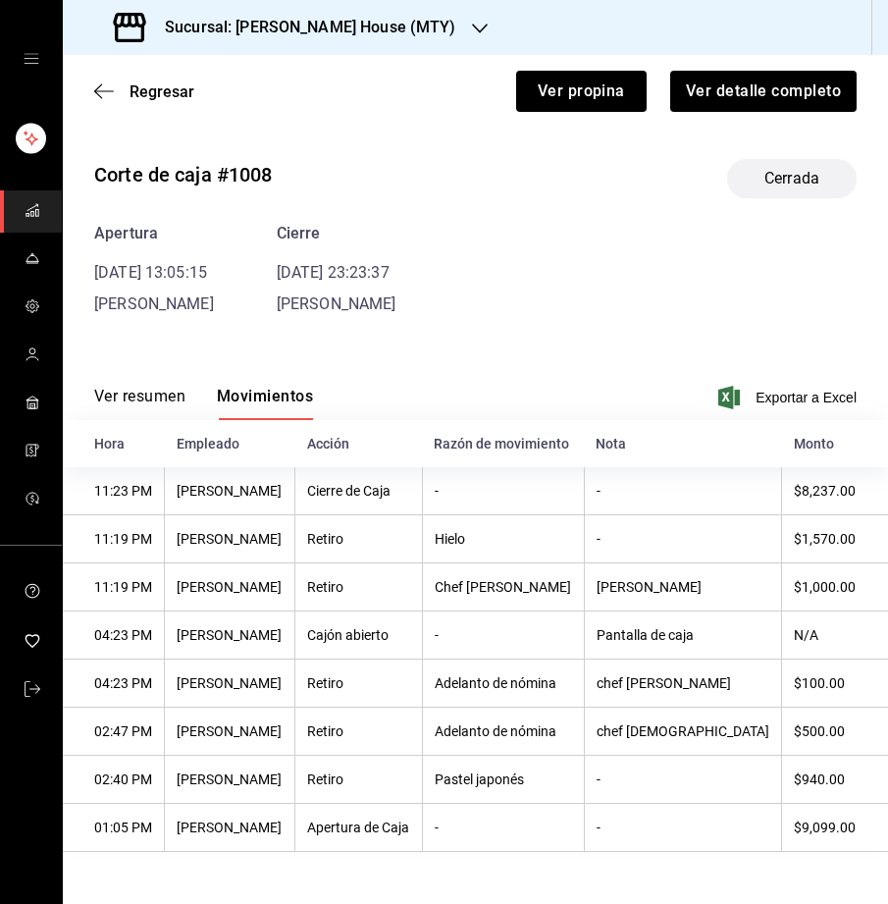
click at [149, 100] on div "Regresar Ver propina Ver detalle completo" at bounding box center [475, 91] width 825 height 73
click at [152, 91] on span "Regresar" at bounding box center [162, 91] width 65 height 19
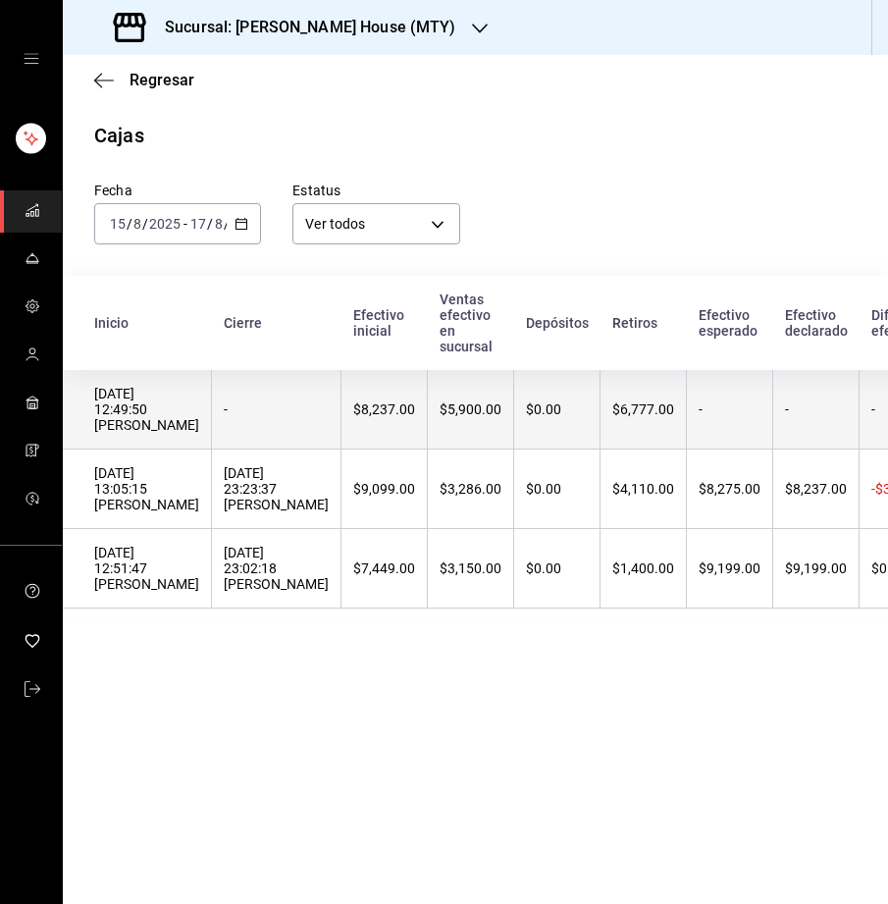
click at [252, 424] on th "-" at bounding box center [277, 409] width 130 height 79
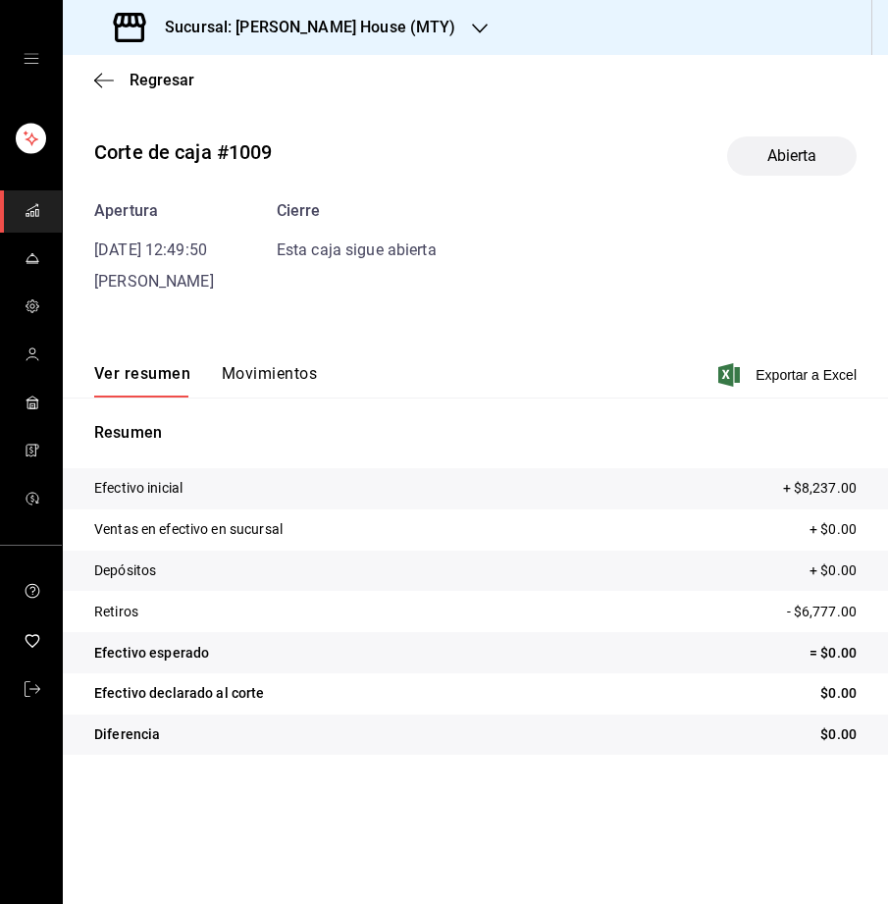
click at [239, 364] on button "Movimientos" at bounding box center [269, 380] width 95 height 33
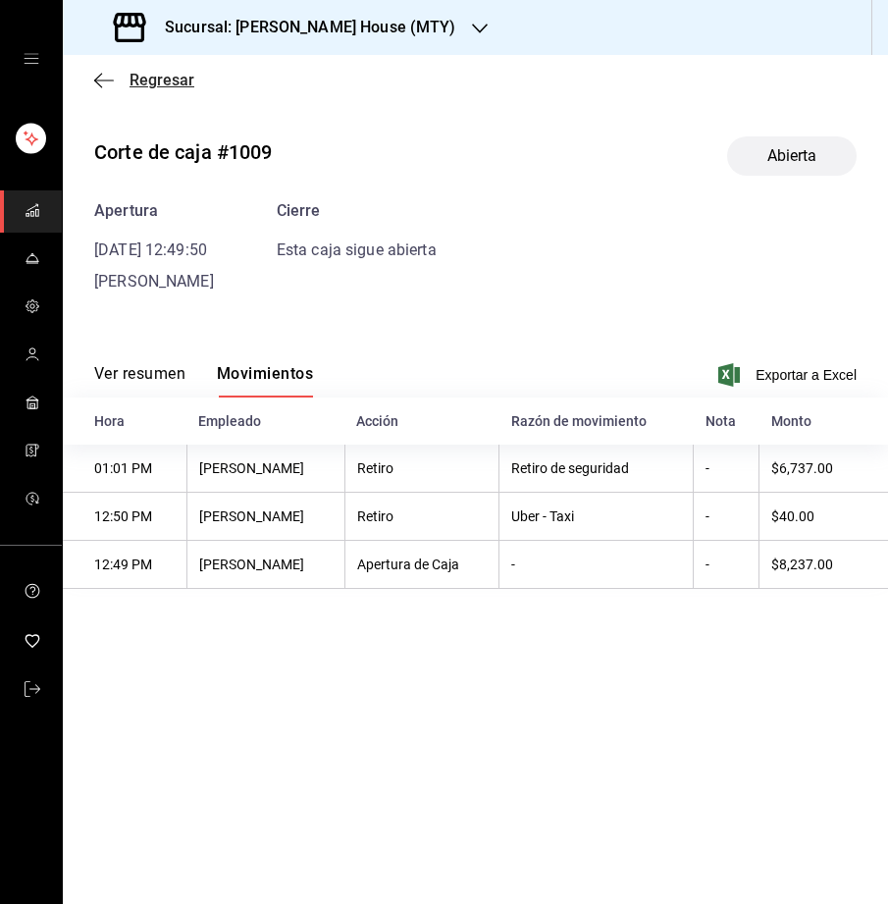
click at [152, 81] on span "Regresar" at bounding box center [162, 80] width 65 height 19
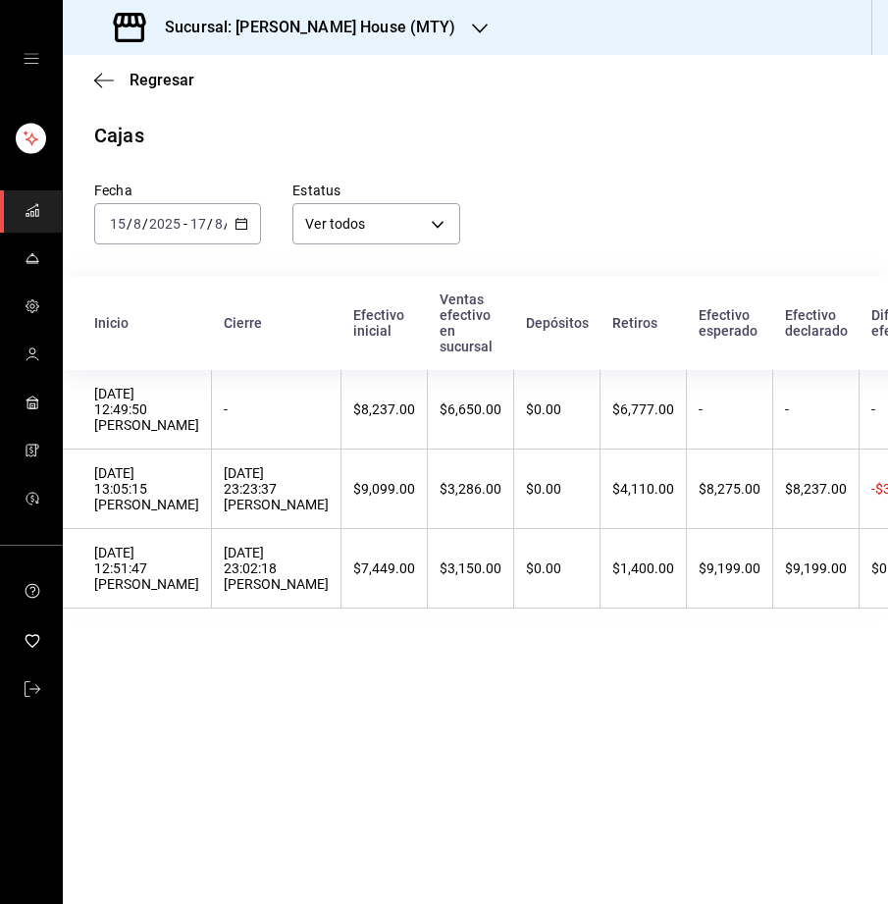
click at [286, 28] on h3 "Sucursal: [PERSON_NAME] House (MTY)" at bounding box center [302, 28] width 307 height 24
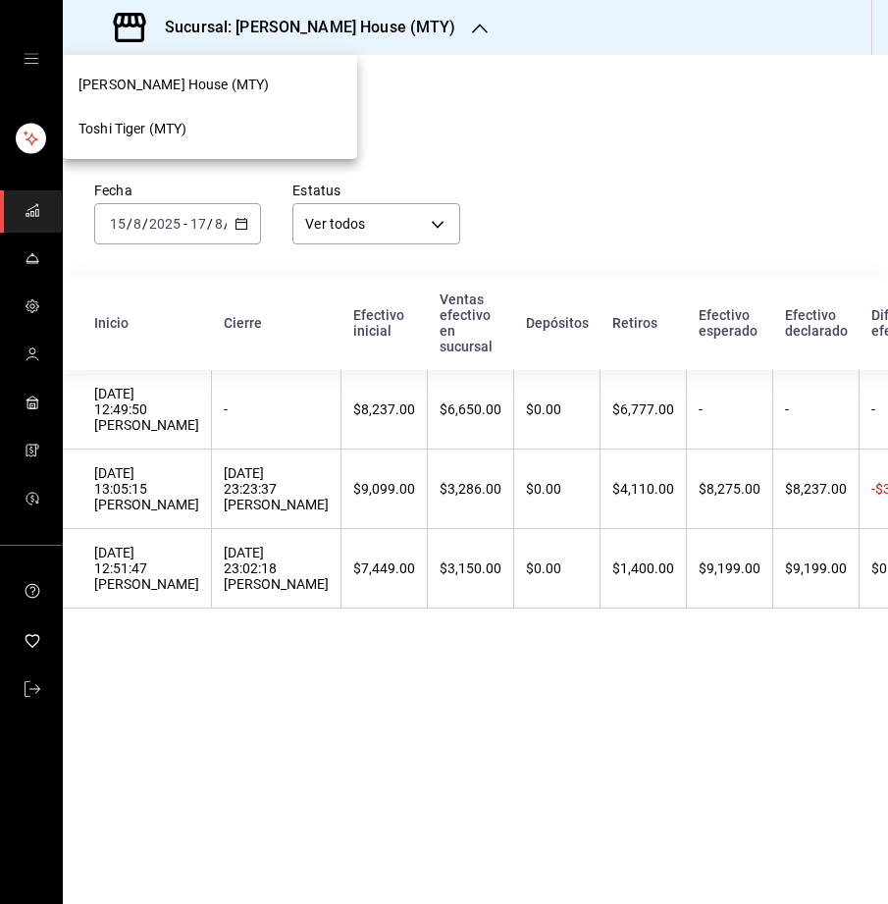
click at [186, 121] on span "Toshi Tiger (MTY)" at bounding box center [133, 129] width 108 height 21
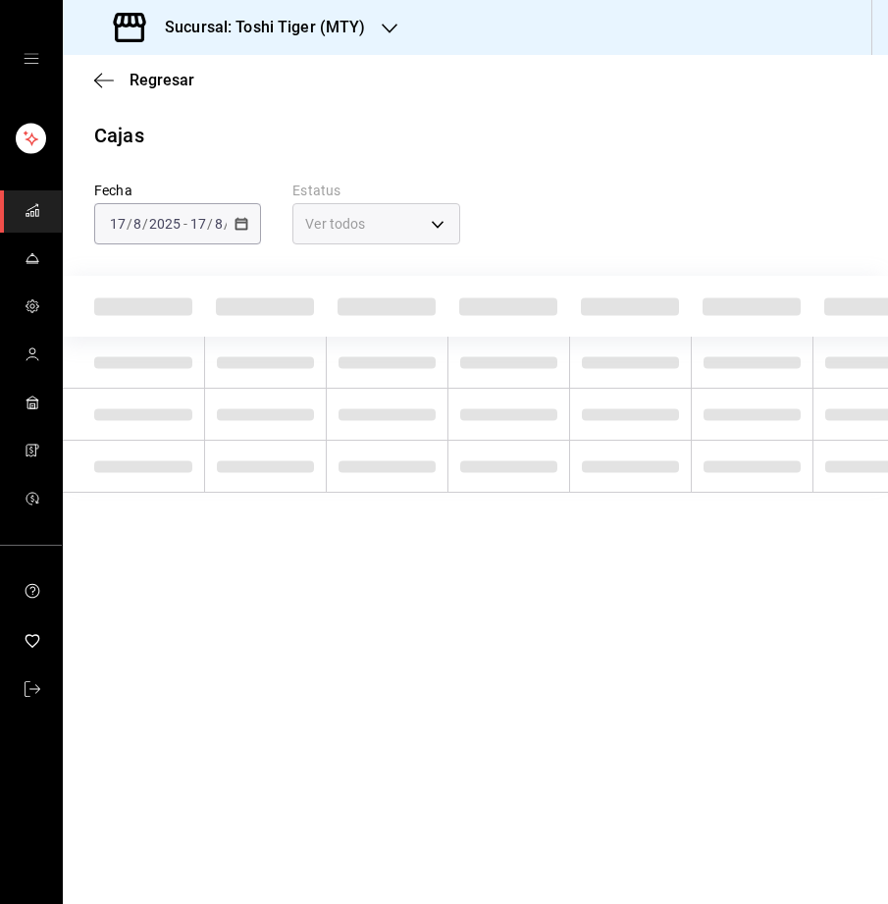
click at [244, 235] on div "[DATE] [DATE] - [DATE] [DATE]" at bounding box center [177, 223] width 167 height 41
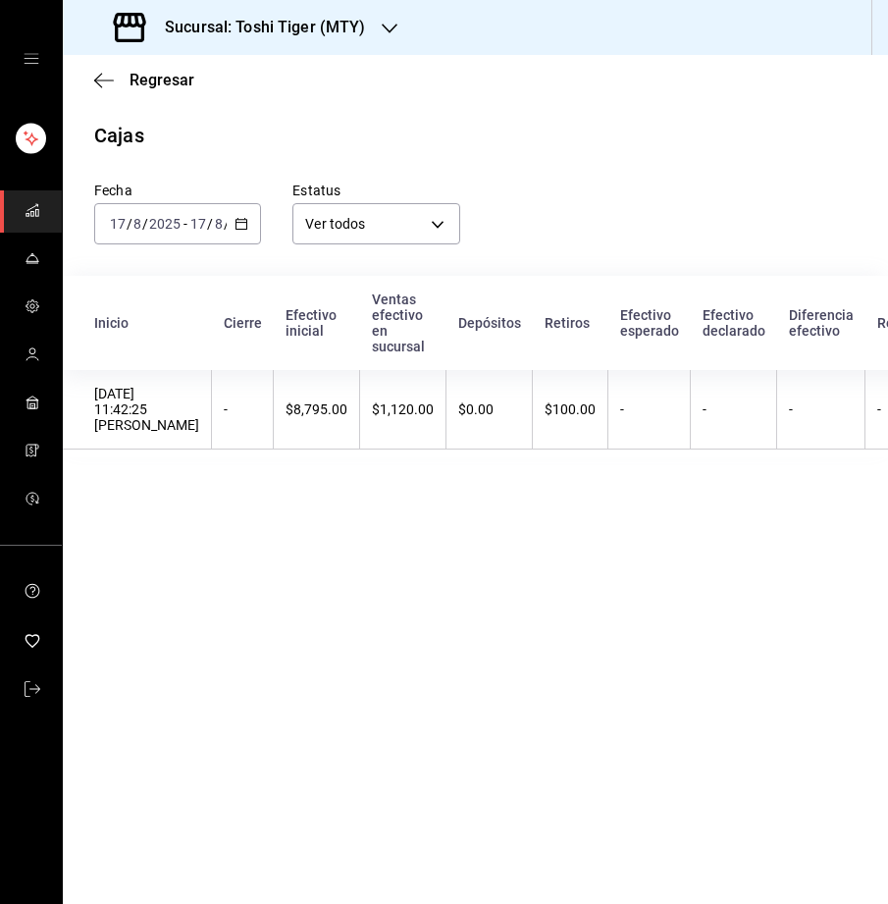
click at [240, 224] on icon "button" at bounding box center [242, 224] width 14 height 14
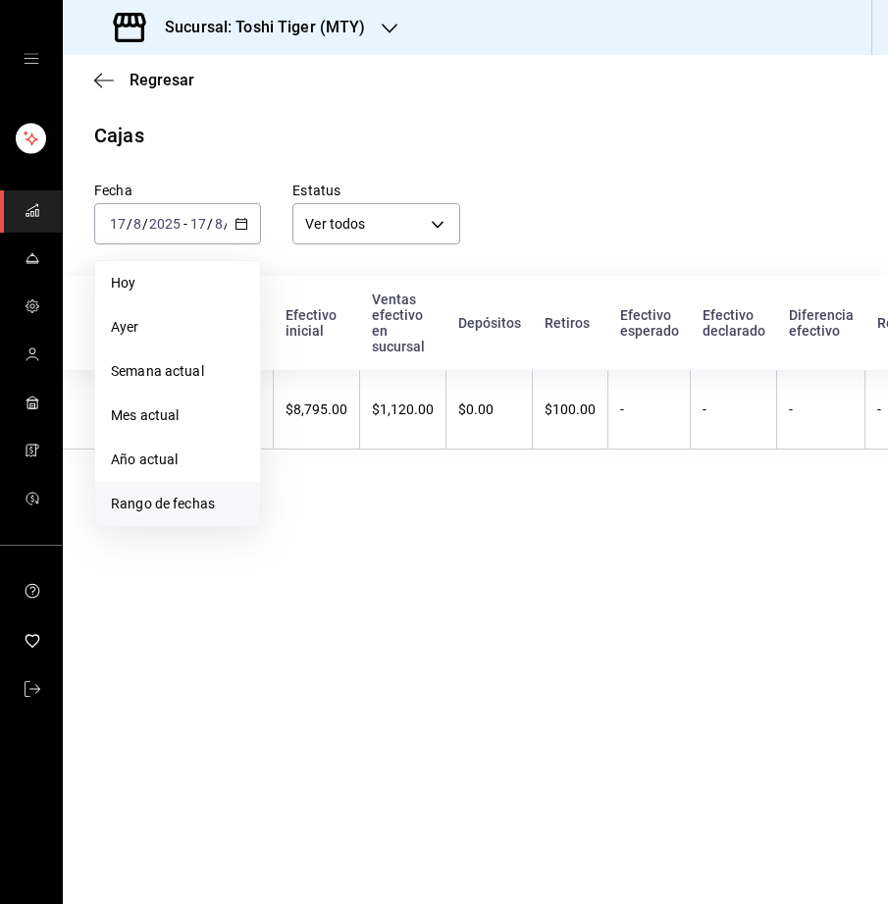
click at [190, 498] on span "Rango de fechas" at bounding box center [177, 504] width 133 height 21
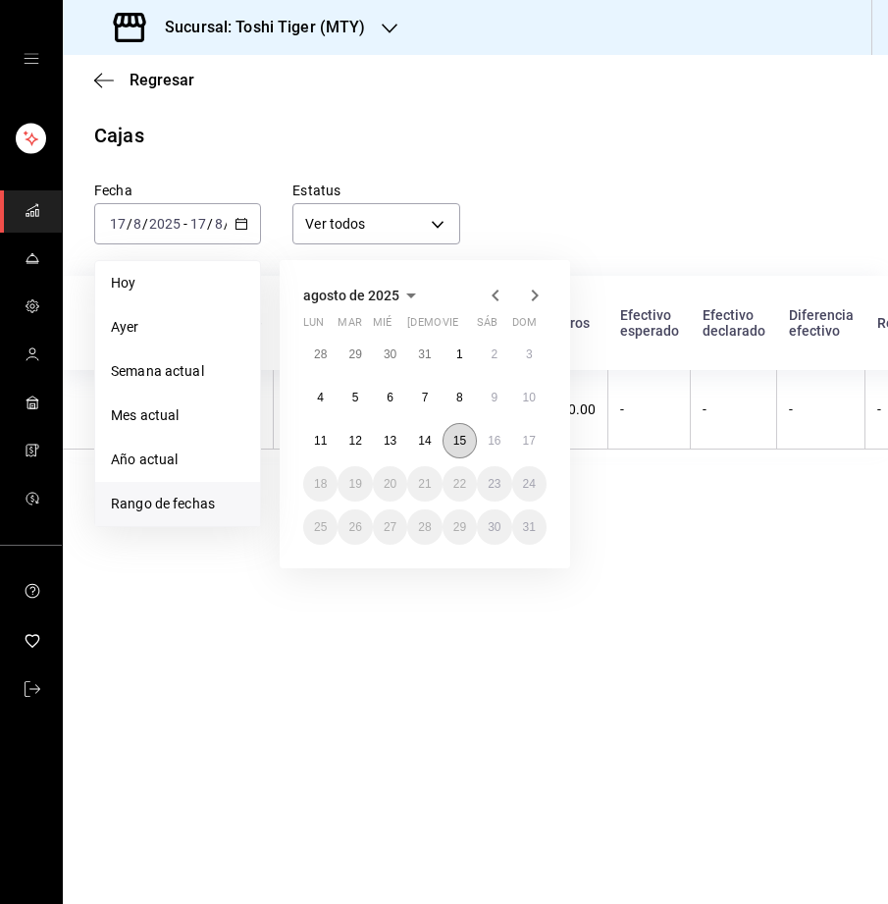
click at [467, 441] on button "15" at bounding box center [460, 440] width 34 height 35
click at [467, 440] on button "15" at bounding box center [460, 440] width 34 height 35
click at [544, 440] on button "17" at bounding box center [529, 440] width 34 height 35
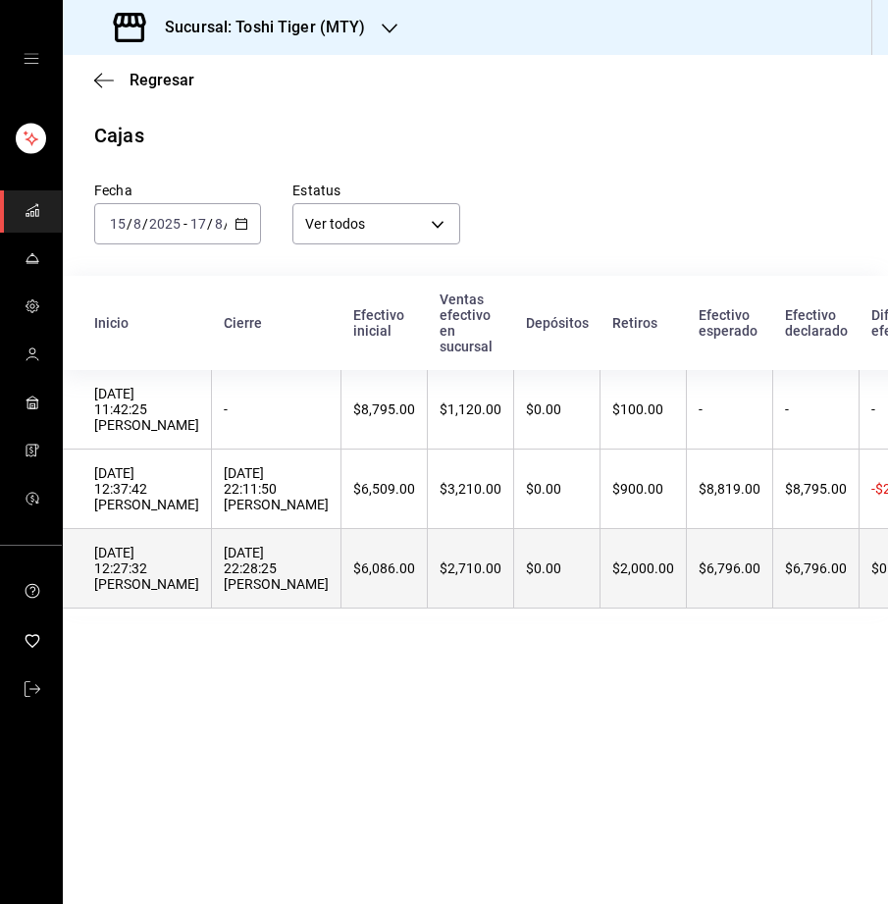
click at [176, 565] on div "[DATE] 12:27:32 [PERSON_NAME]" at bounding box center [146, 568] width 105 height 47
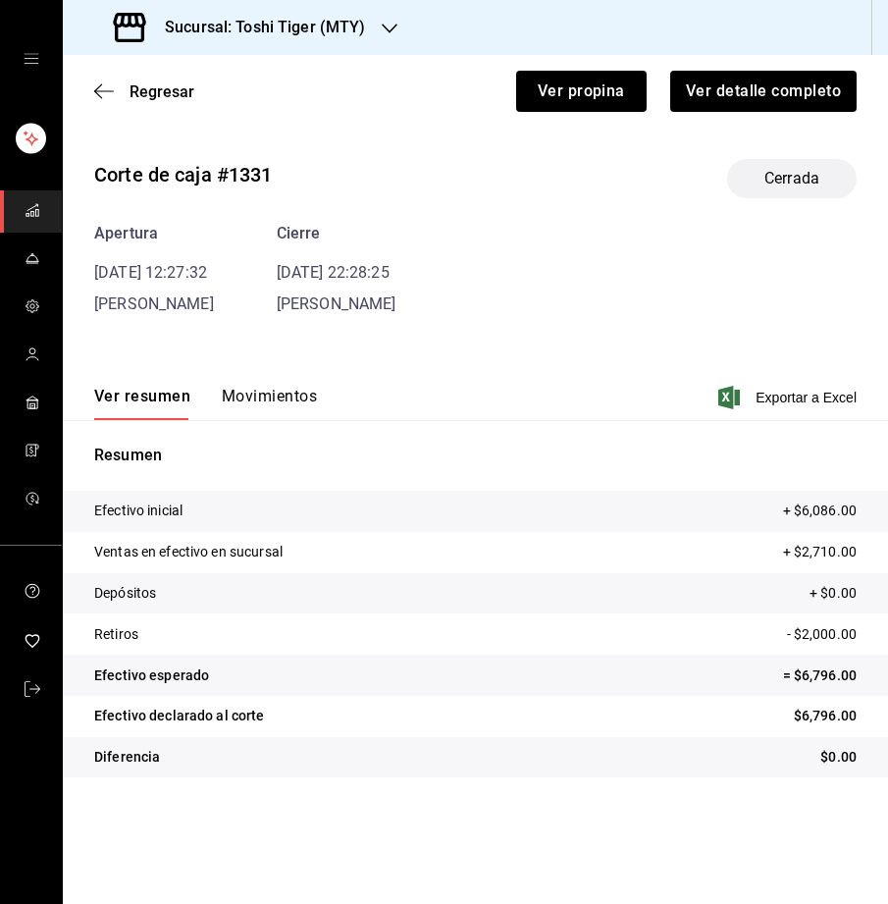
click at [234, 409] on button "Movimientos" at bounding box center [269, 403] width 95 height 33
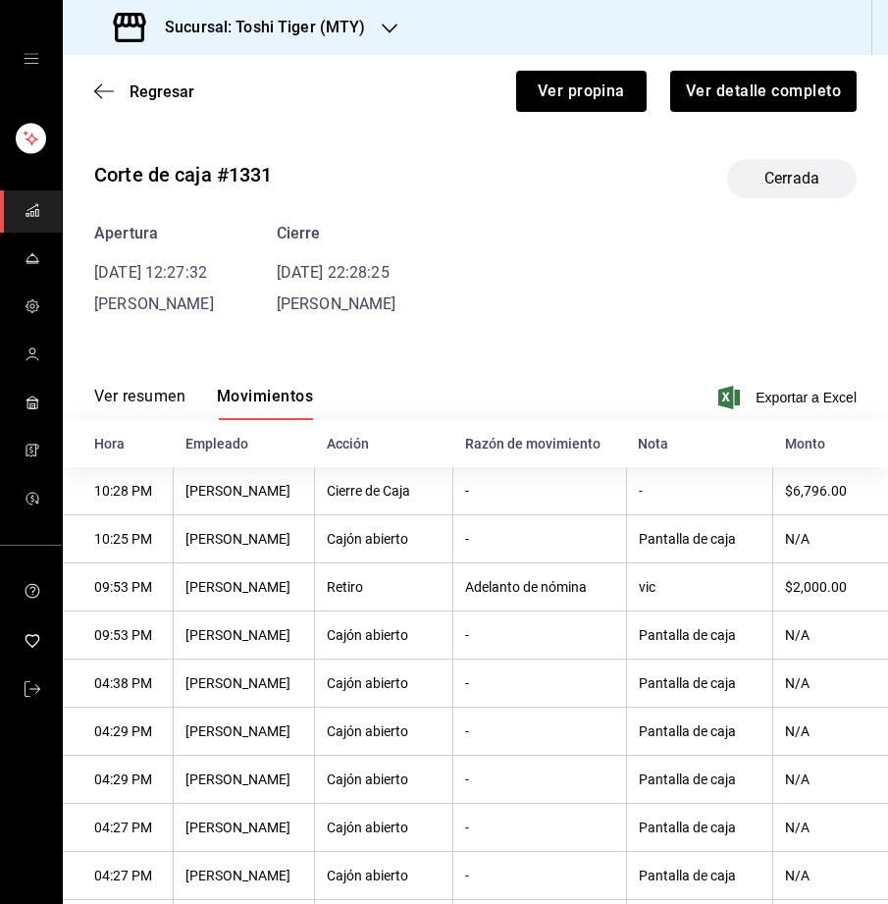
click at [171, 79] on div "Ver propina Ver detalle completo" at bounding box center [514, 79] width 686 height 65
click at [166, 91] on span "Regresar" at bounding box center [162, 91] width 65 height 19
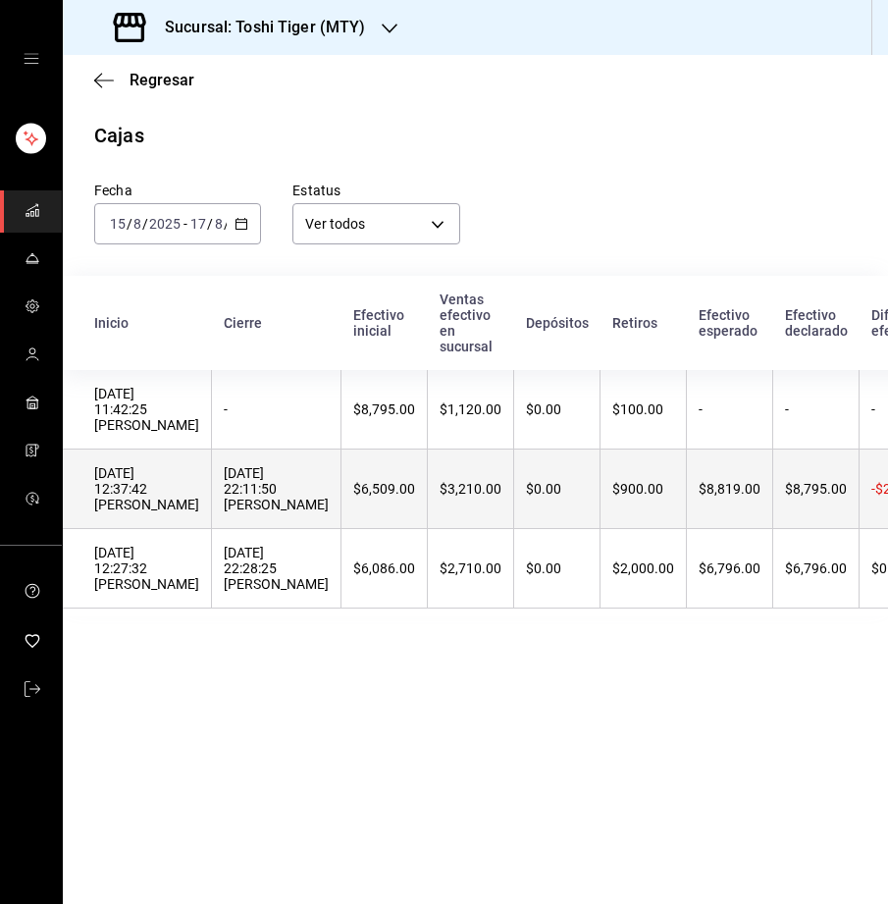
click at [353, 495] on div "$6,509.00" at bounding box center [384, 489] width 62 height 16
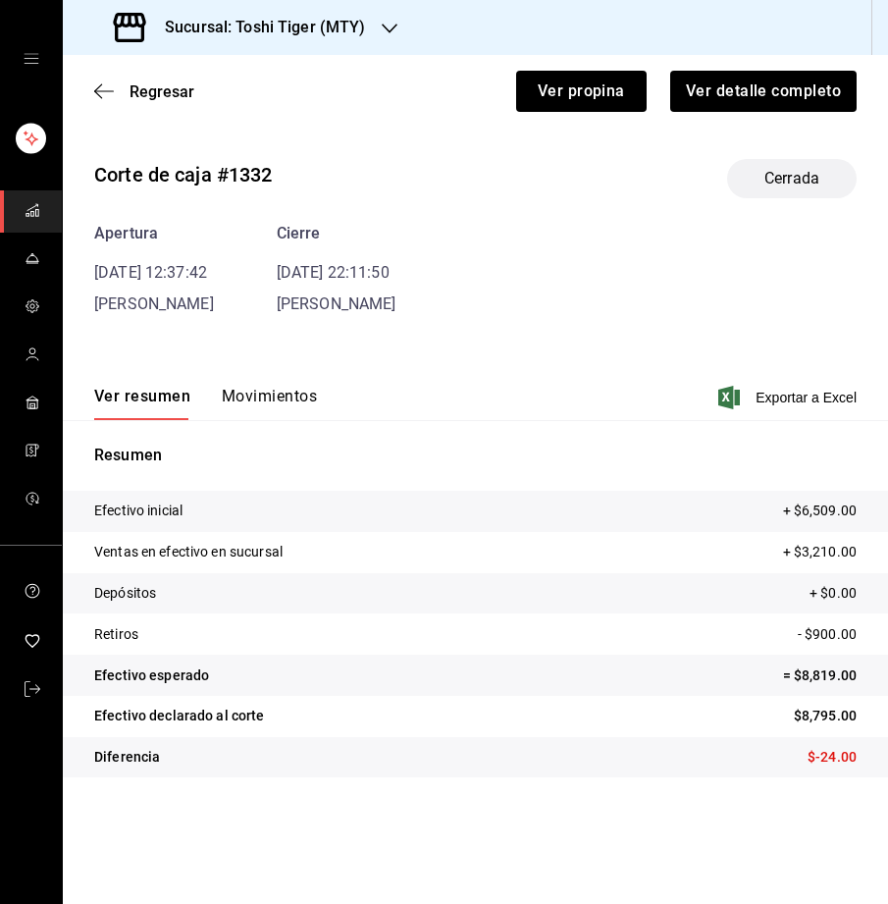
click at [255, 391] on button "Movimientos" at bounding box center [269, 403] width 95 height 33
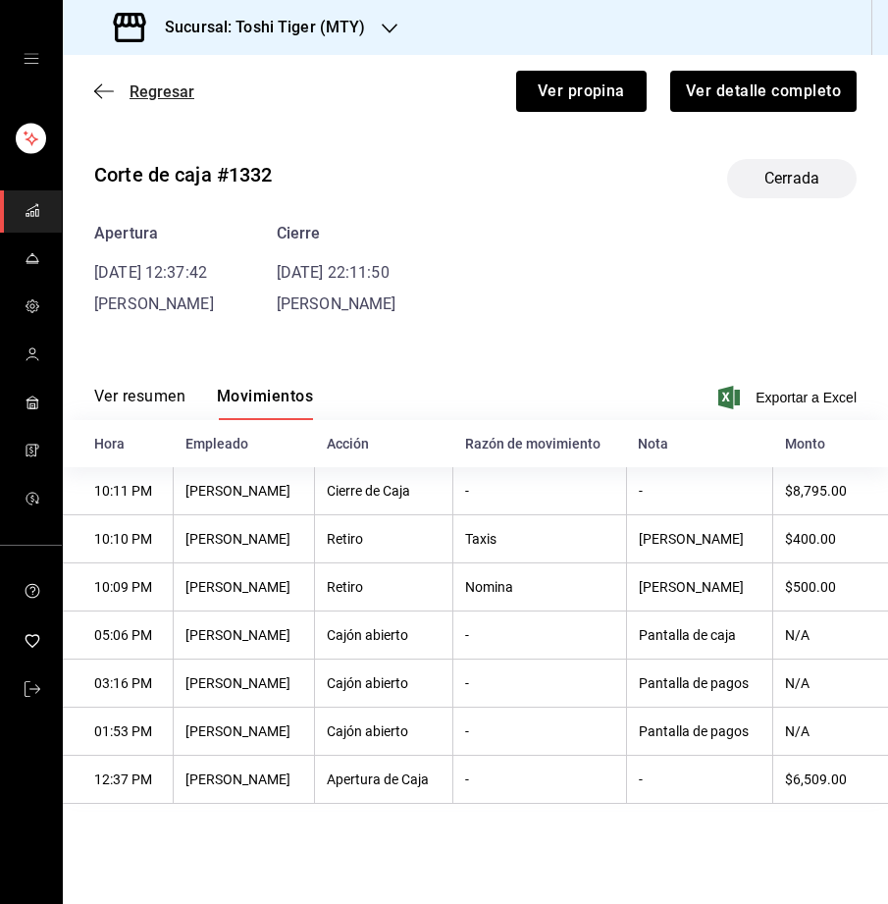
click at [159, 87] on span "Regresar" at bounding box center [162, 91] width 65 height 19
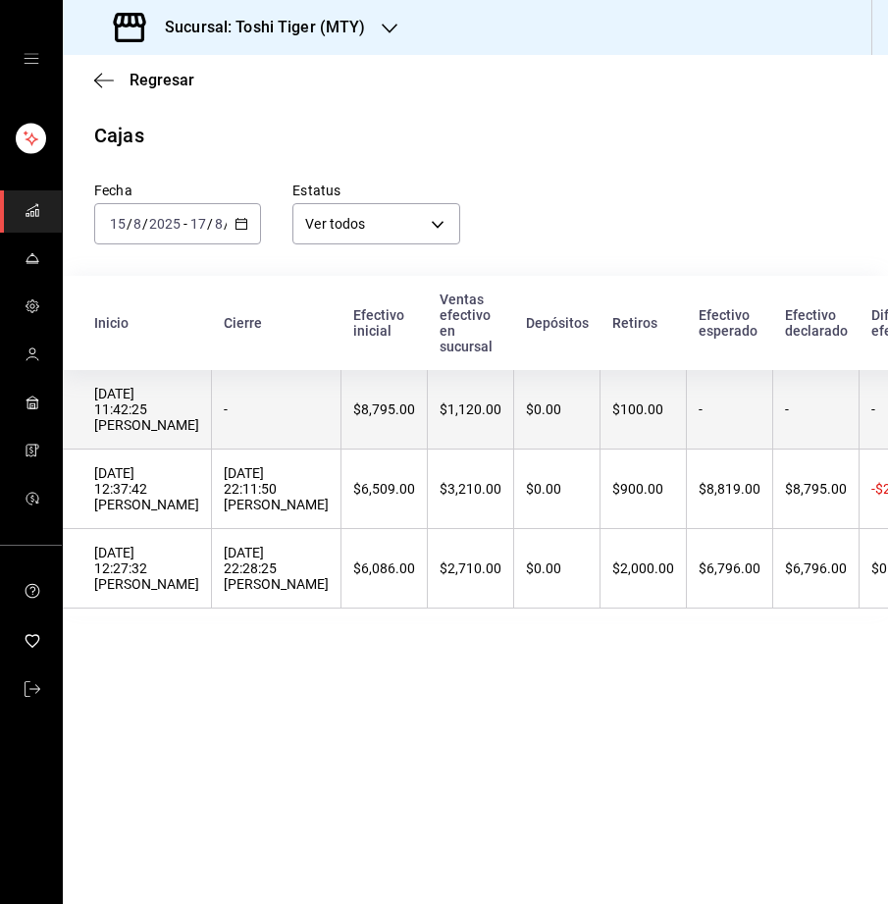
click at [341, 422] on th "$8,795.00" at bounding box center [384, 409] width 86 height 79
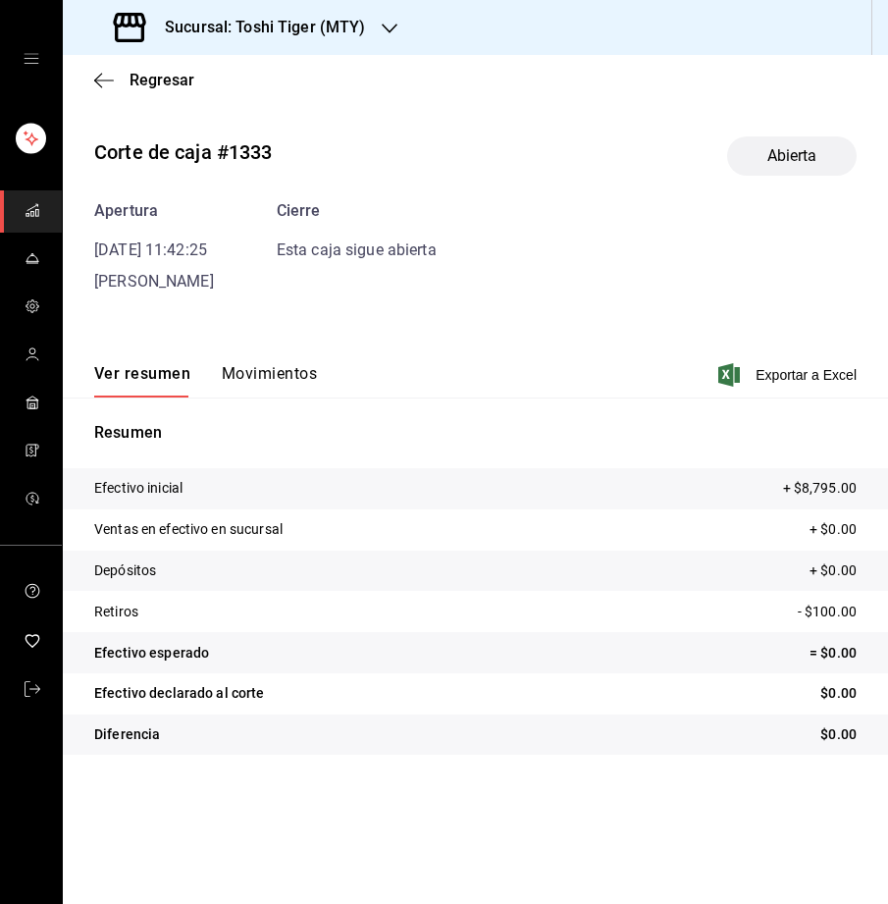
click at [250, 359] on div "Ver resumen Movimientos Exportar a Excel" at bounding box center [475, 369] width 825 height 57
click at [240, 364] on button "Movimientos" at bounding box center [269, 380] width 95 height 33
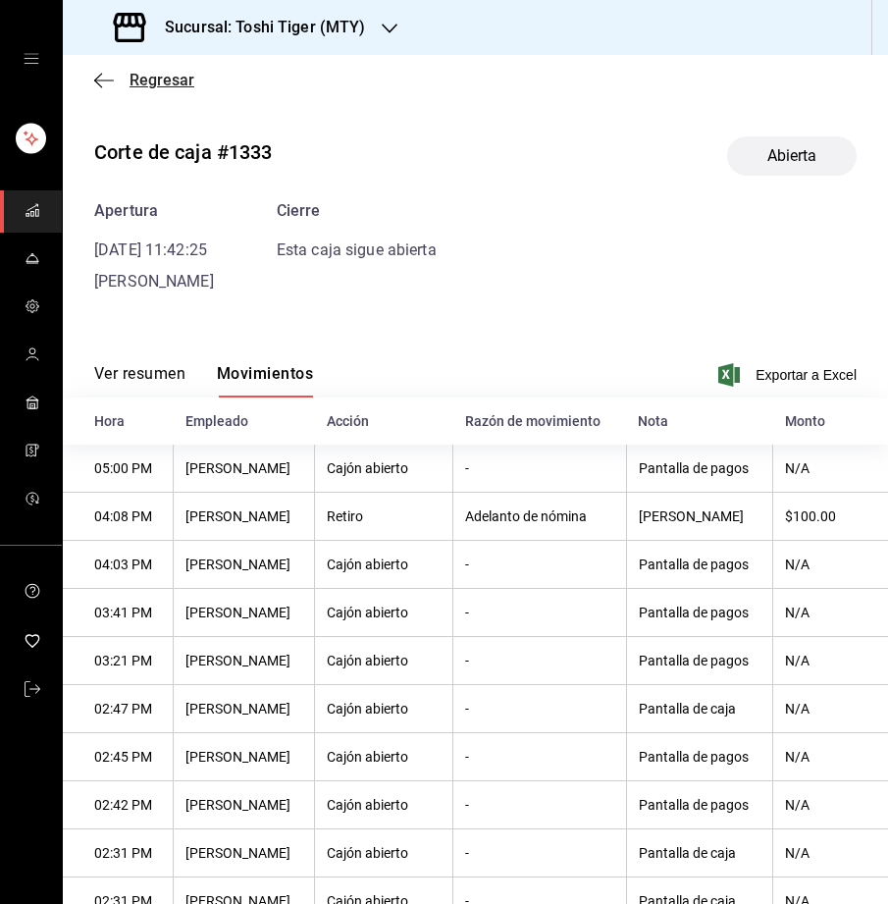
click at [147, 75] on span "Regresar" at bounding box center [162, 80] width 65 height 19
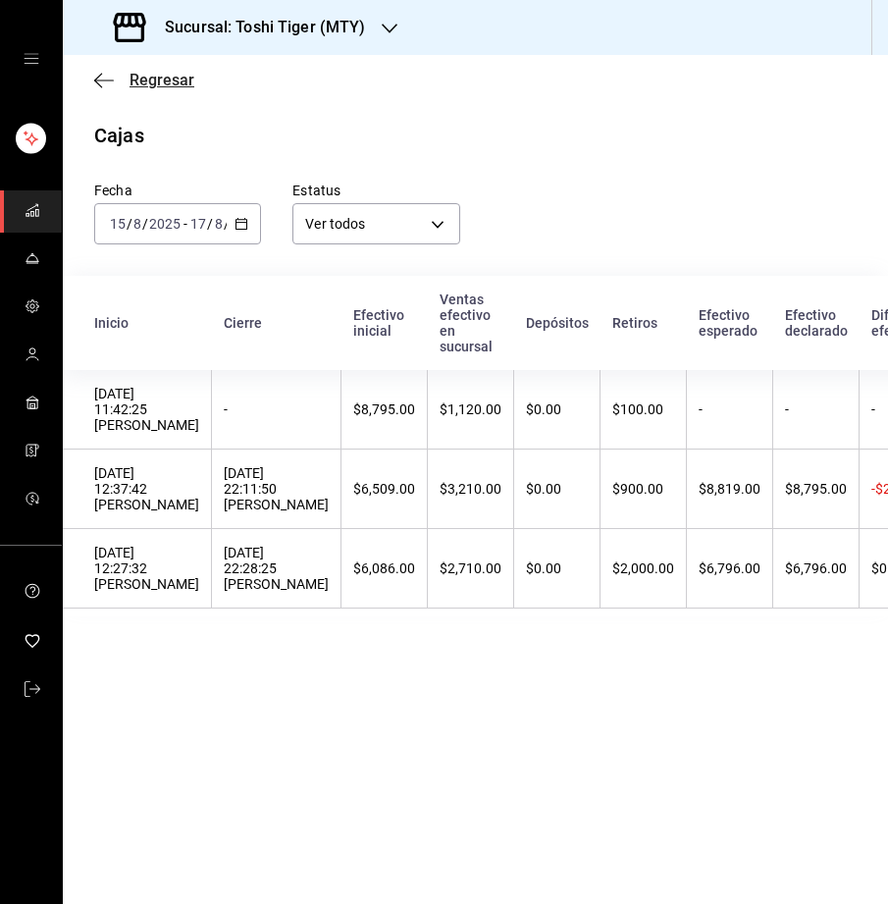
click at [150, 81] on span "Regresar" at bounding box center [162, 80] width 65 height 19
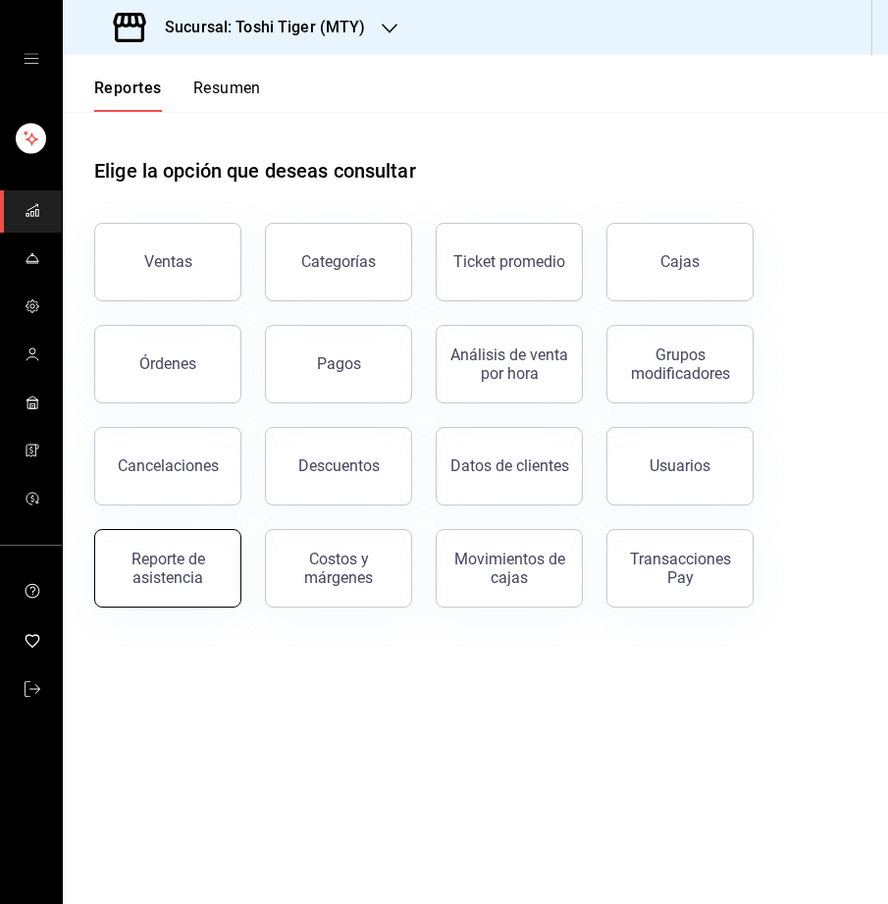
click at [161, 570] on div "Reporte de asistencia" at bounding box center [168, 568] width 122 height 37
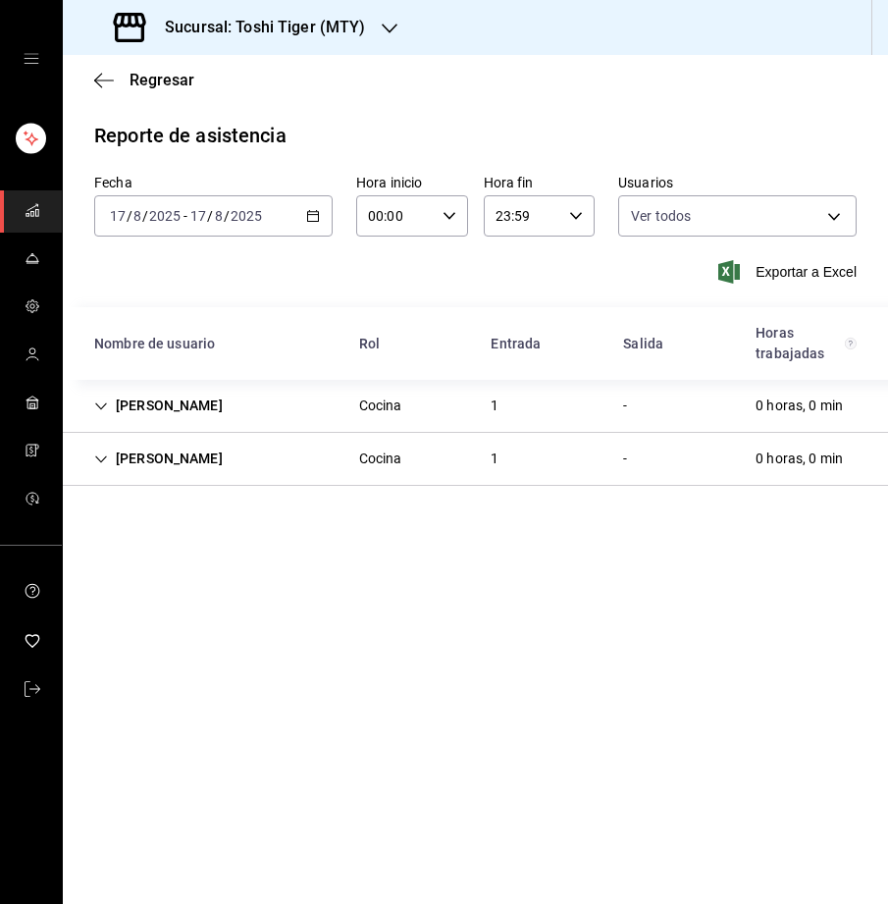
click at [315, 215] on icon "button" at bounding box center [313, 216] width 14 height 14
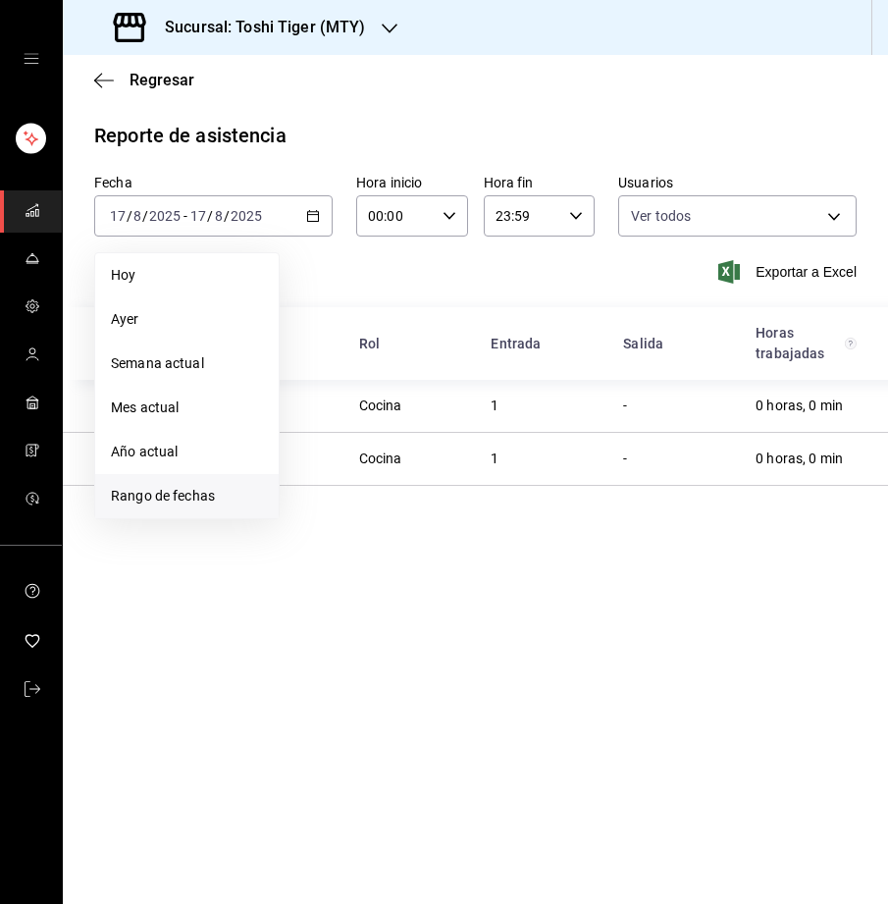
click at [173, 498] on span "Rango de fechas" at bounding box center [187, 496] width 152 height 21
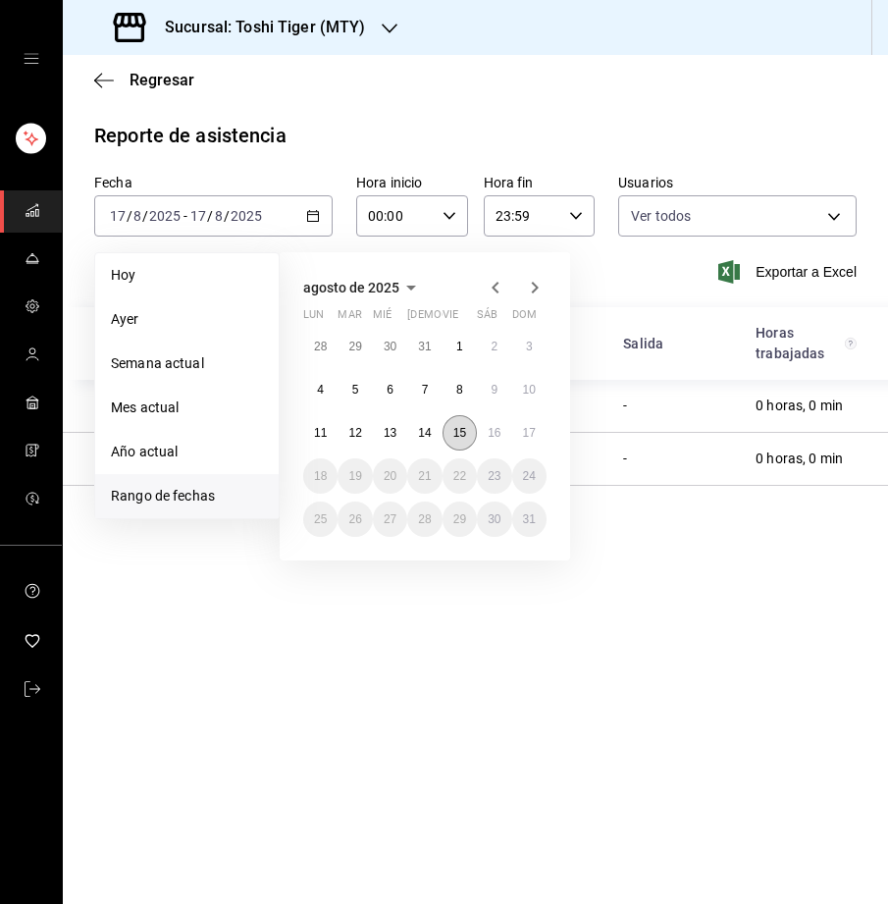
click at [464, 433] on abbr "15" at bounding box center [459, 433] width 13 height 14
click at [530, 438] on abbr "17" at bounding box center [529, 433] width 13 height 14
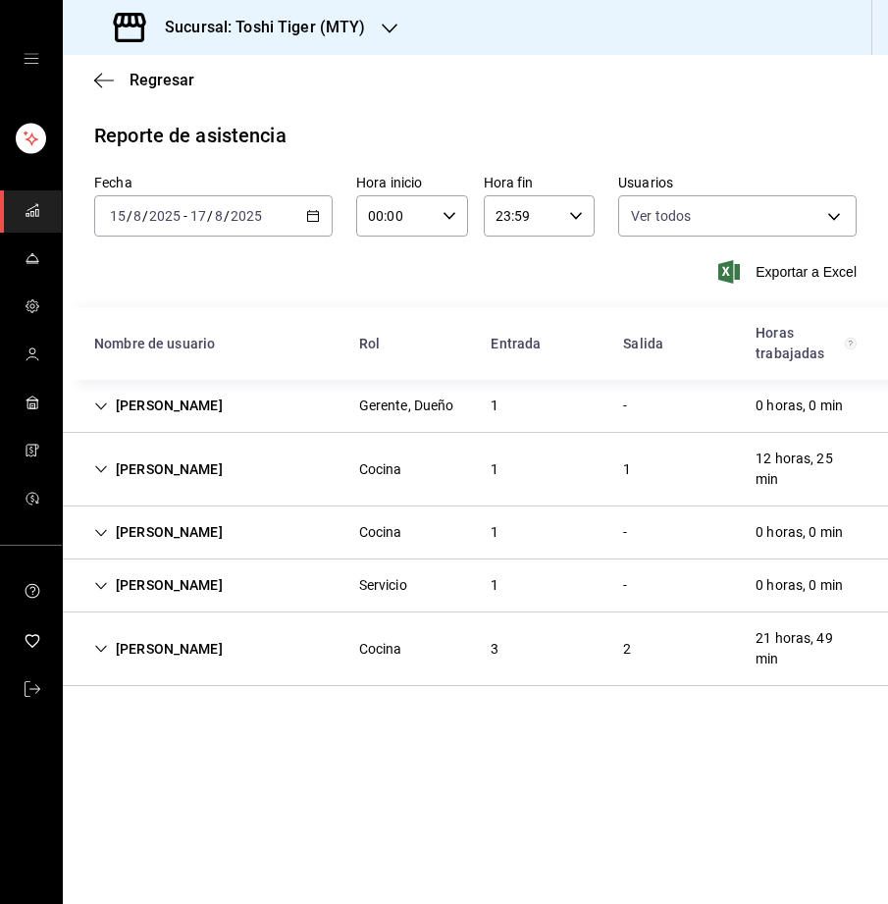
click at [95, 581] on icon "Cell" at bounding box center [101, 586] width 14 height 14
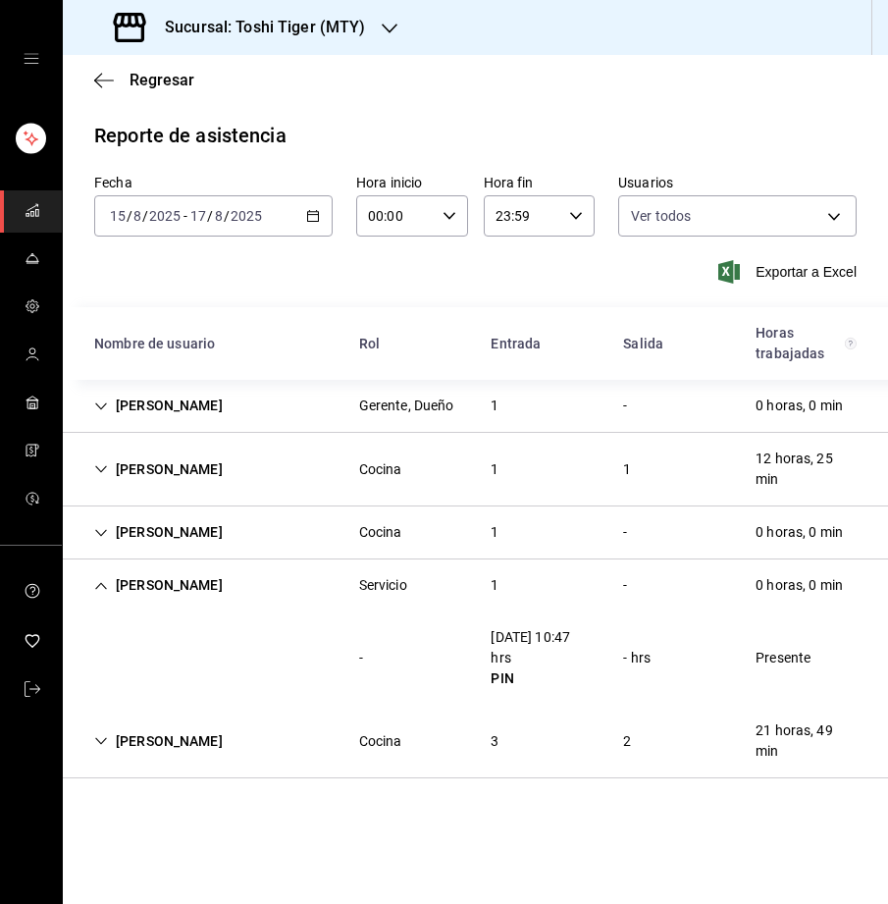
click at [102, 735] on icon "Cell" at bounding box center [101, 741] width 14 height 14
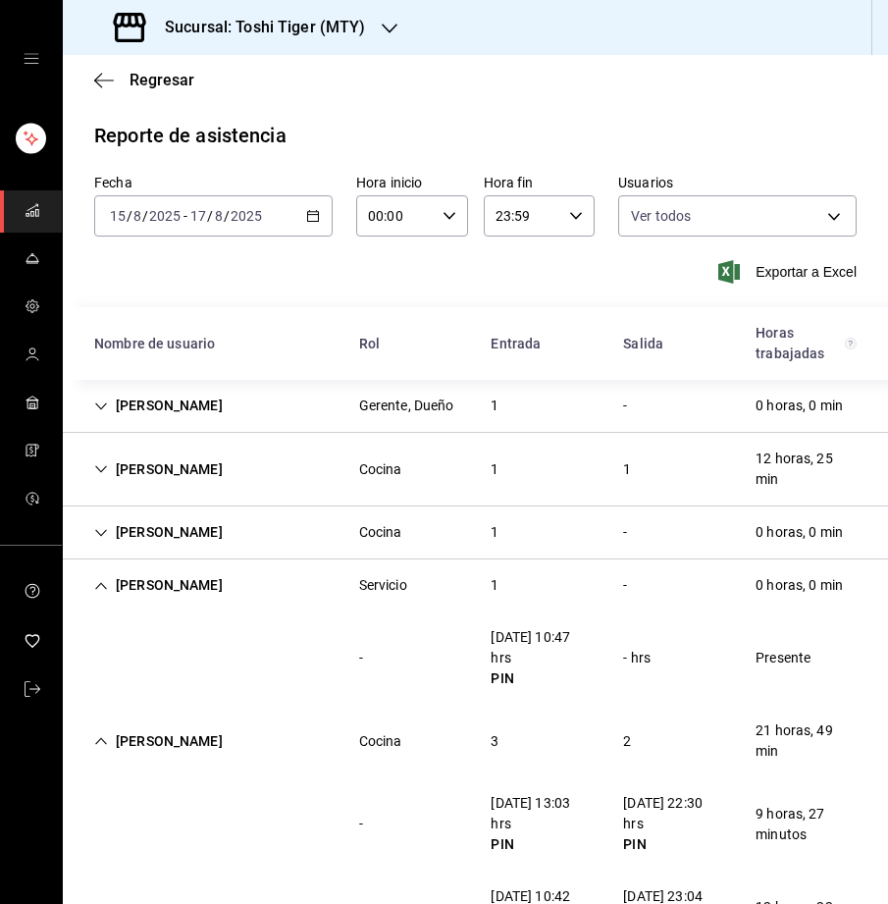
scroll to position [183, 0]
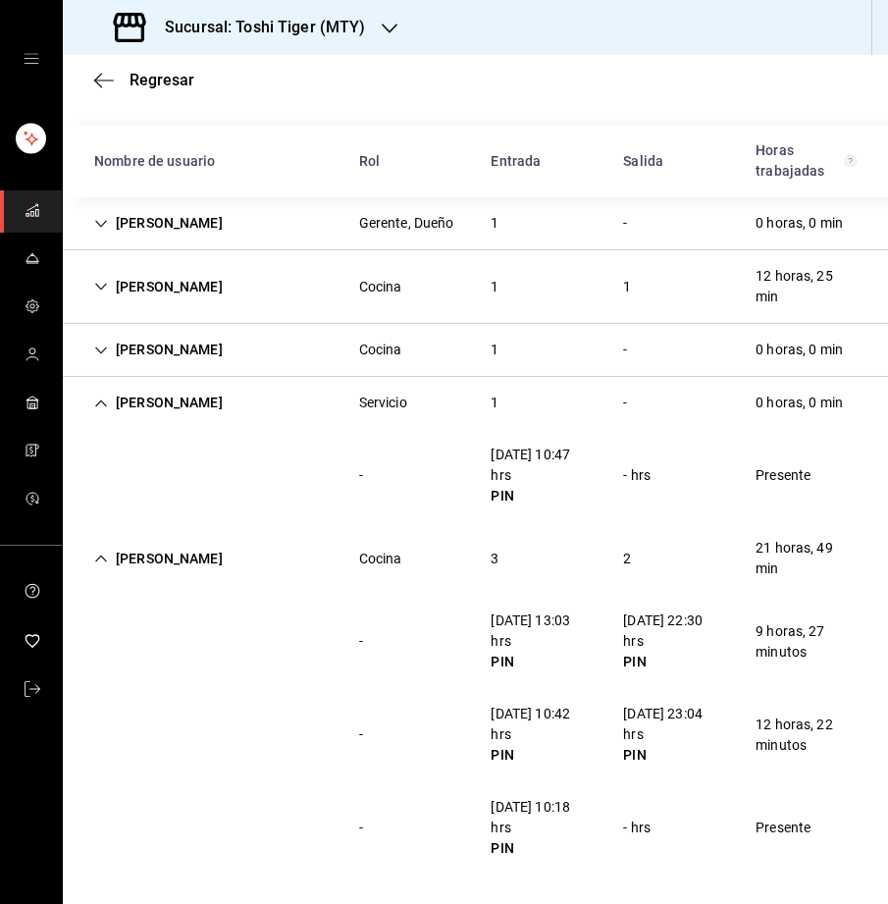
click at [104, 346] on icon "Cell" at bounding box center [101, 349] width 12 height 7
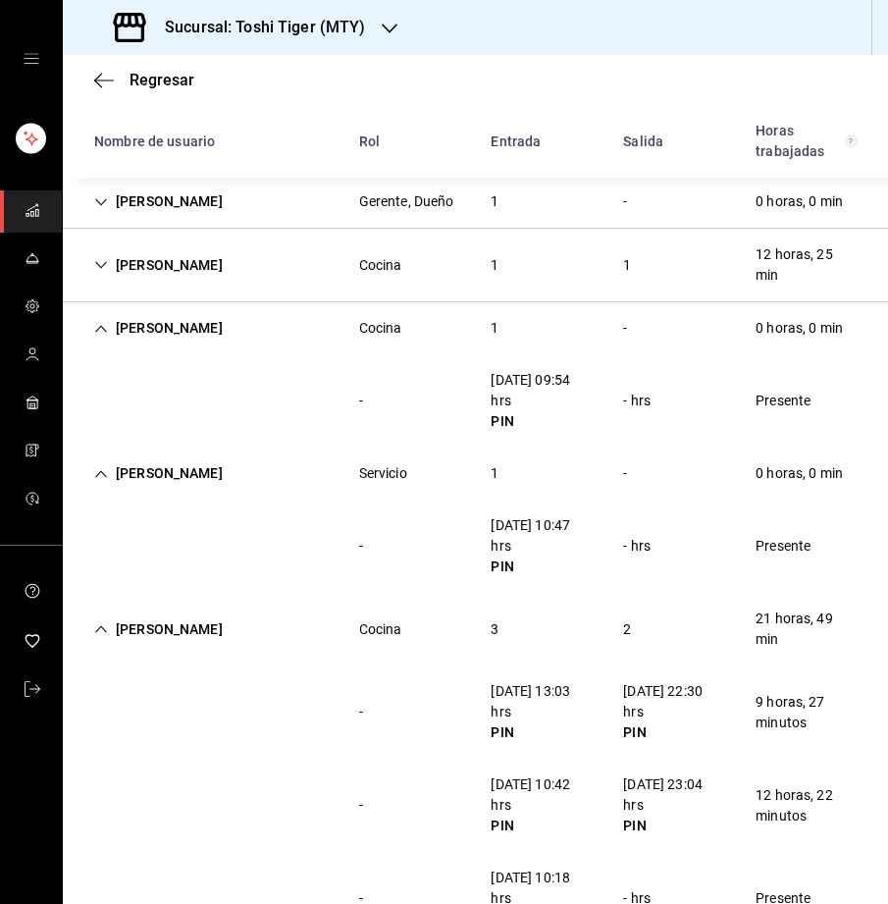
scroll to position [182, 0]
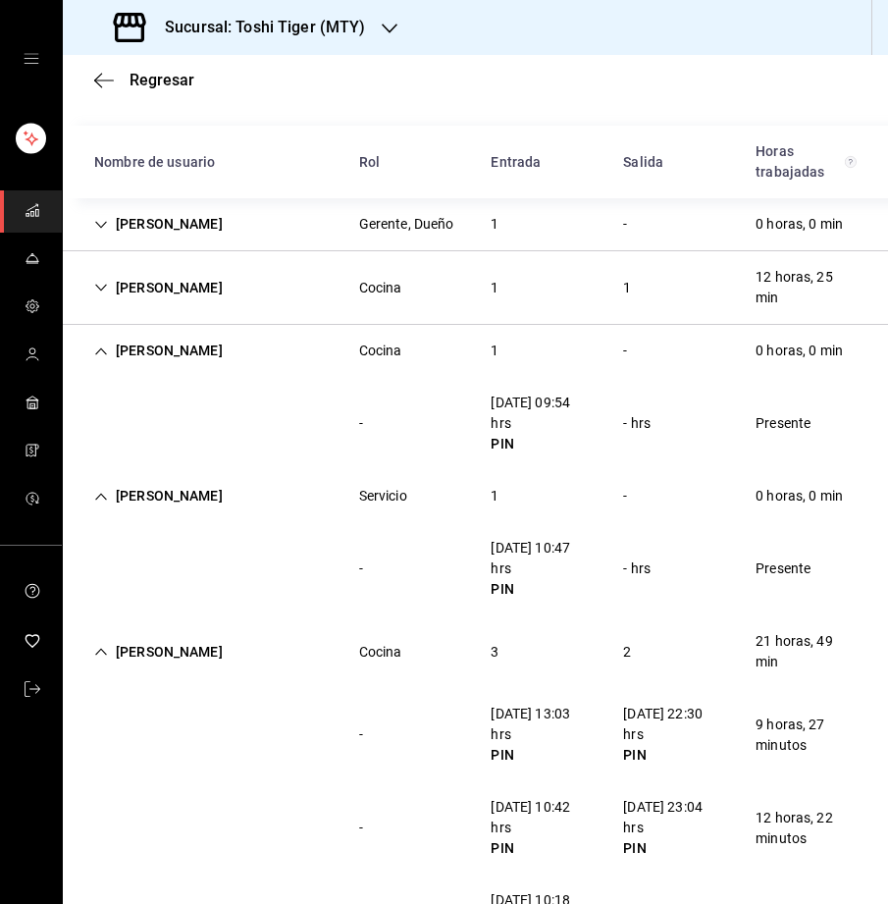
click at [104, 291] on icon "Cell" at bounding box center [101, 288] width 14 height 14
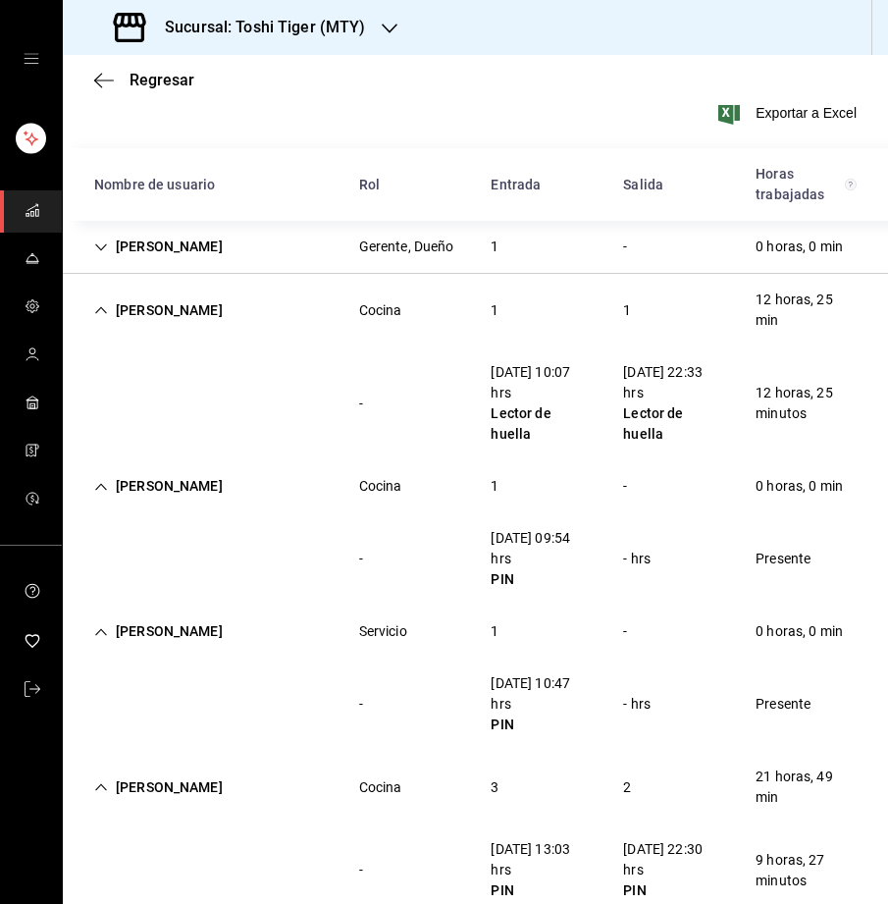
scroll to position [160, 0]
click at [97, 307] on icon "Cell" at bounding box center [101, 309] width 14 height 14
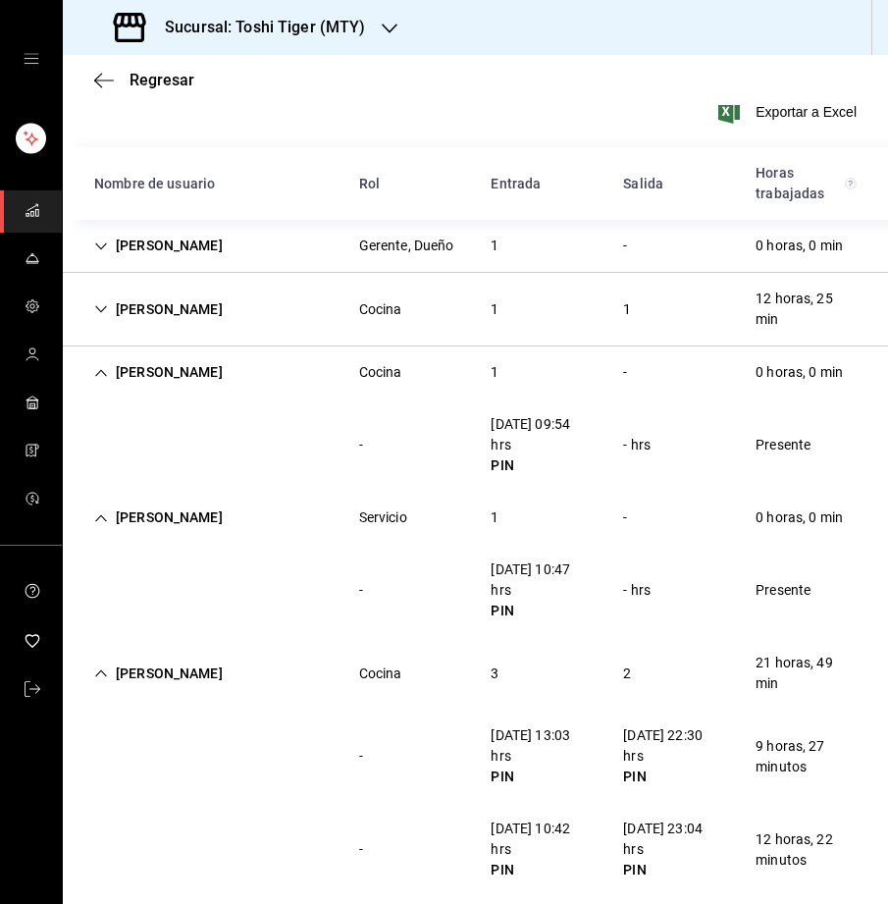
click at [99, 366] on icon "Cell" at bounding box center [101, 373] width 14 height 14
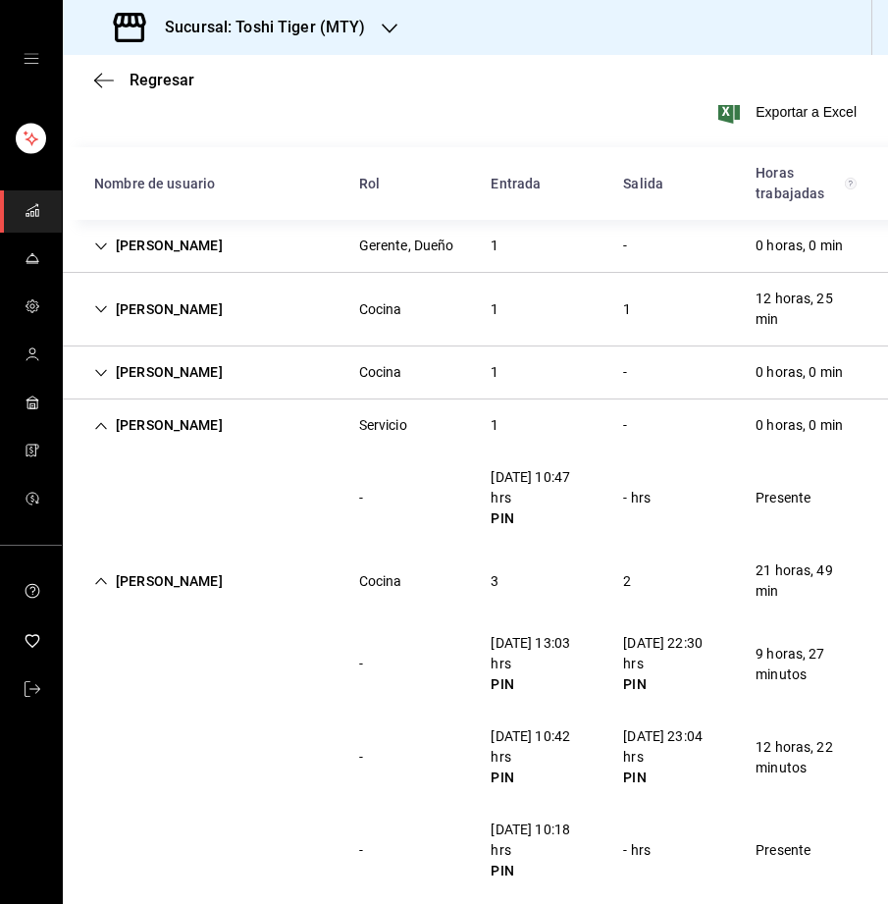
click at [97, 422] on icon "Cell" at bounding box center [101, 426] width 14 height 14
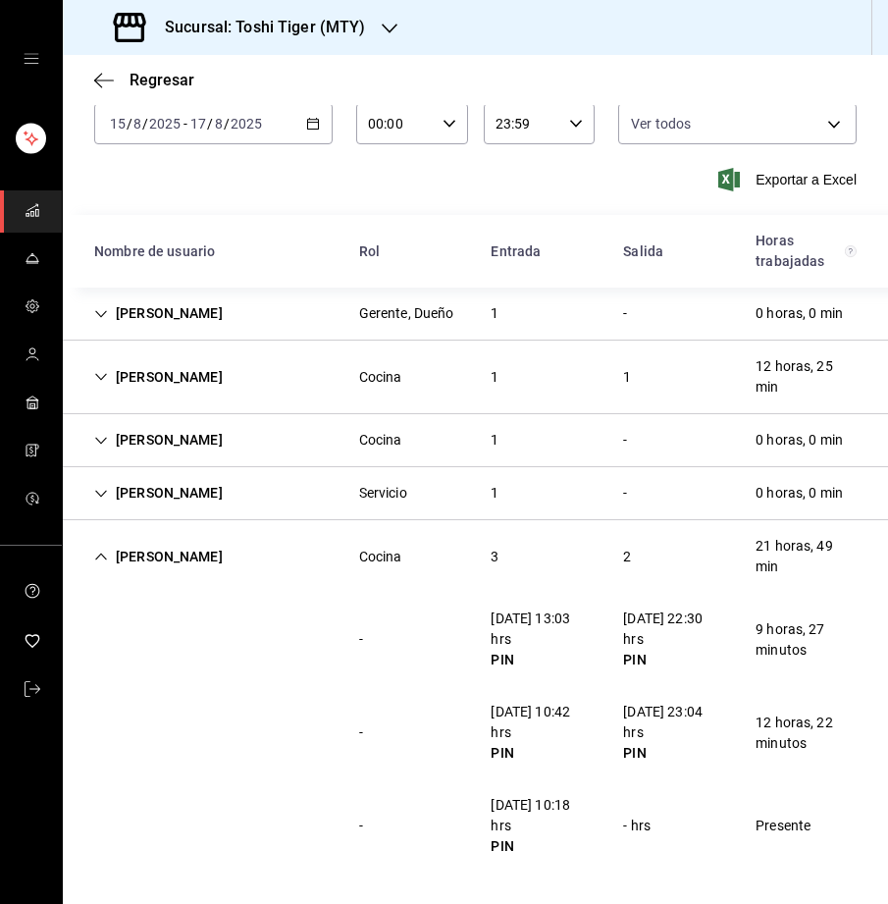
scroll to position [90, 0]
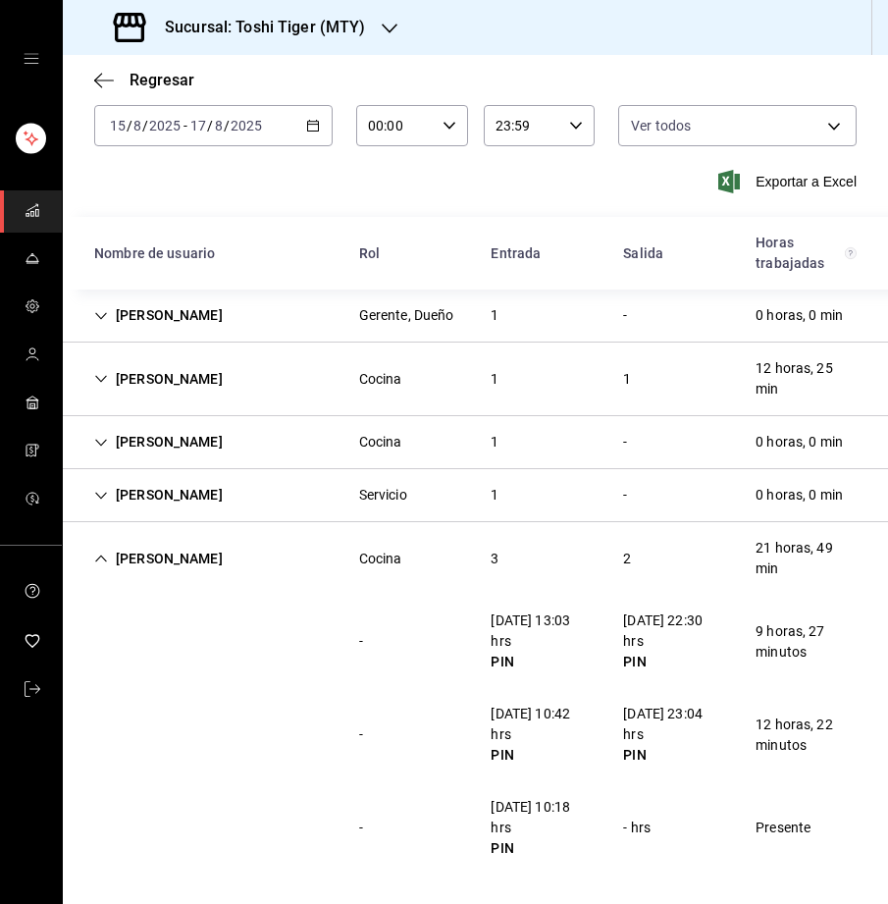
click at [104, 548] on div "[PERSON_NAME]" at bounding box center [159, 559] width 160 height 36
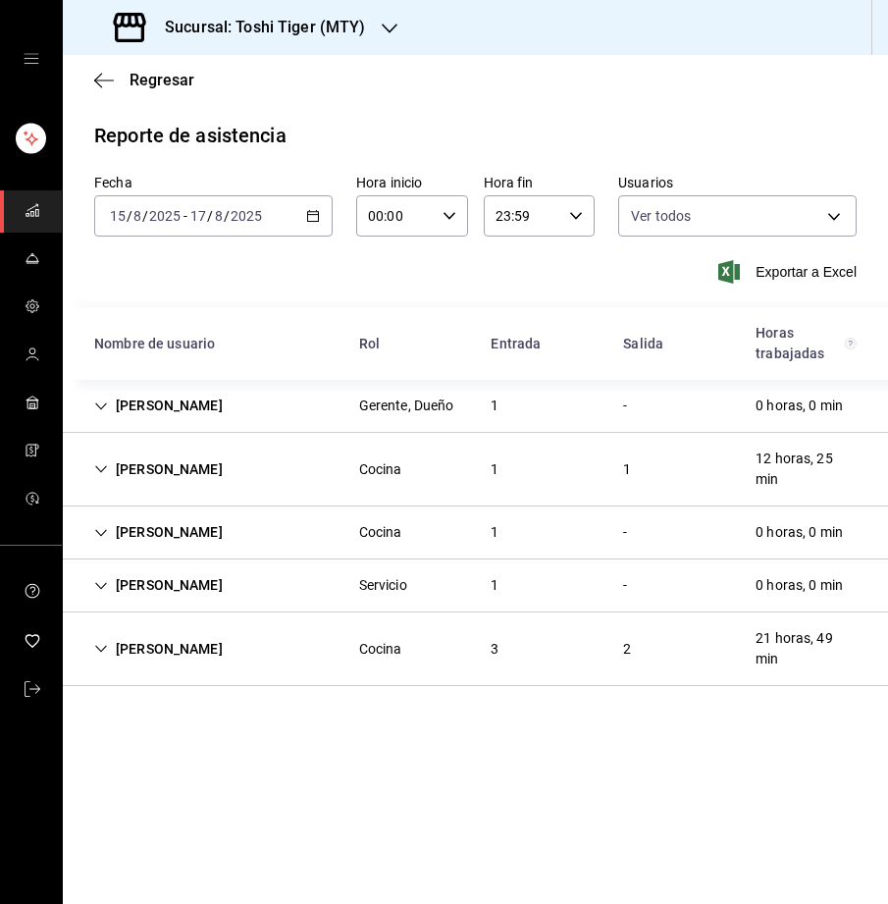
scroll to position [0, 0]
